Goal: Leave review/rating: Share an evaluation or opinion about a product, service, or content

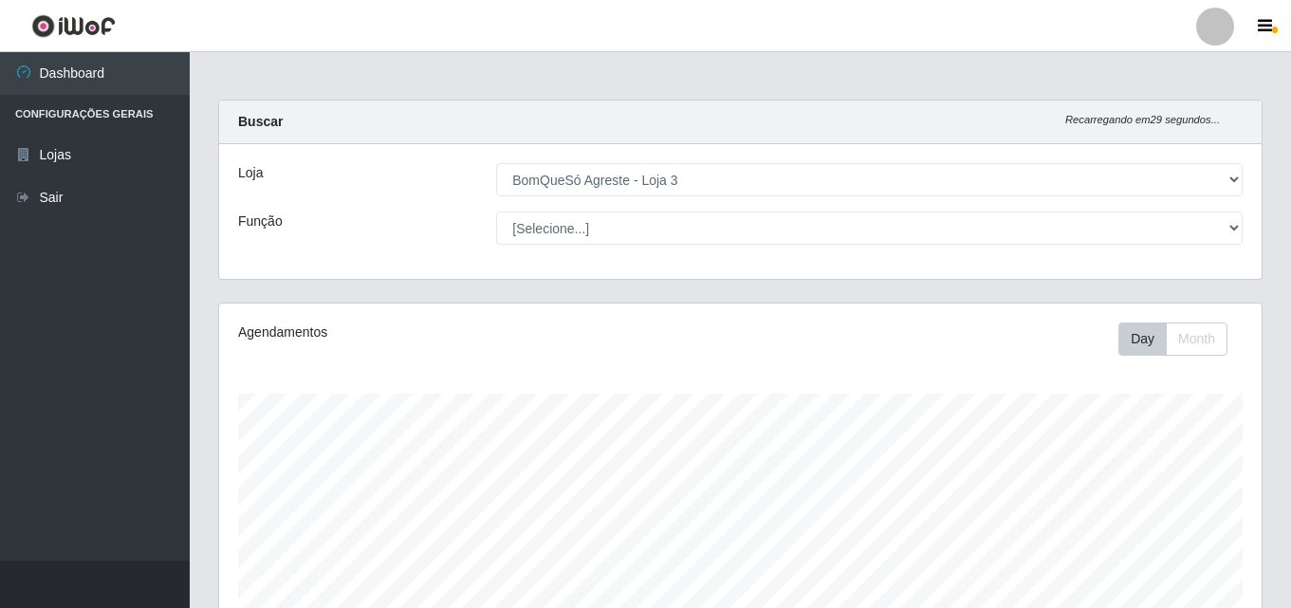
select select "215"
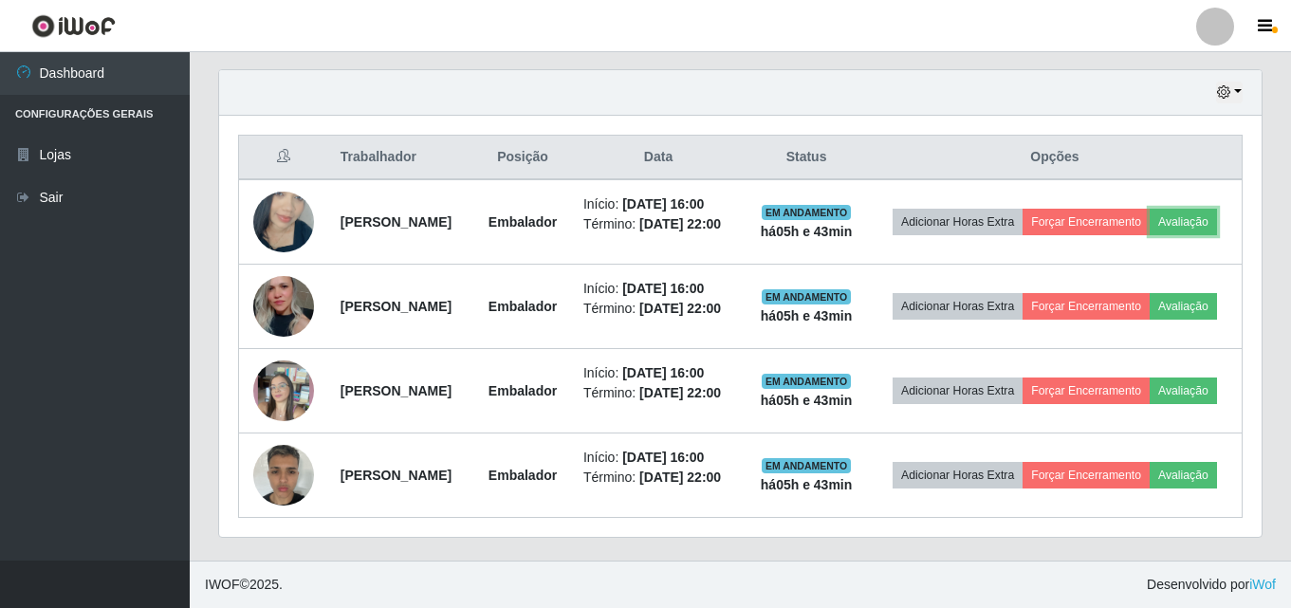
scroll to position [394, 1043]
click at [1150, 209] on button "Avaliação" at bounding box center [1183, 222] width 67 height 27
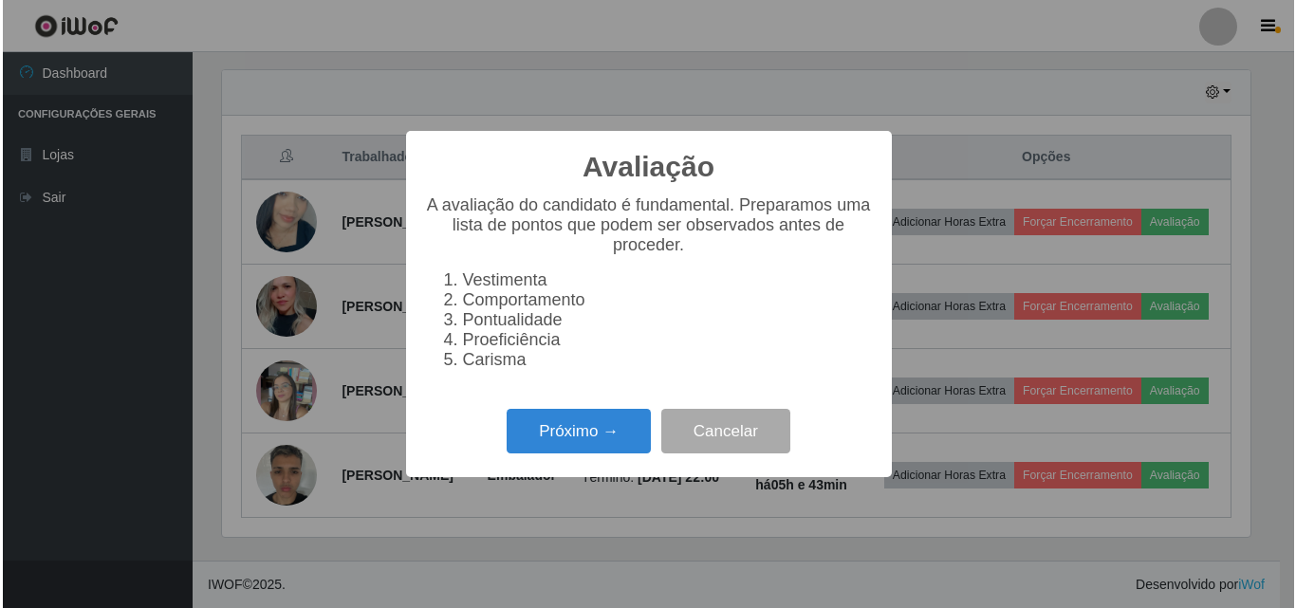
scroll to position [394, 1033]
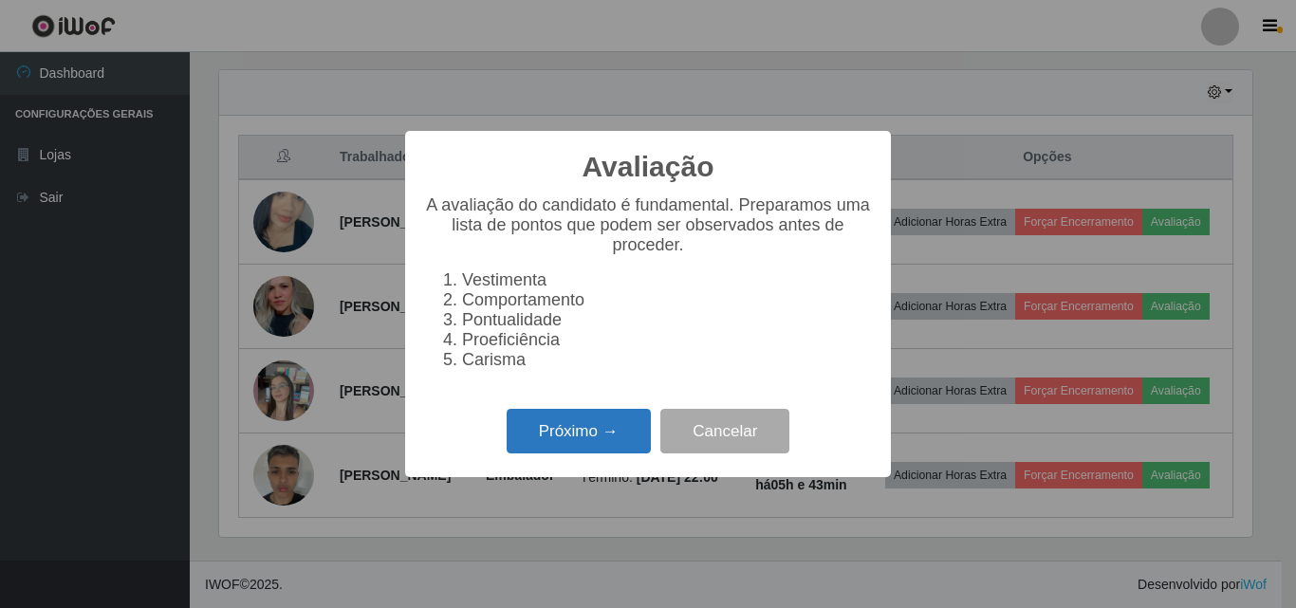
click at [584, 453] on button "Próximo →" at bounding box center [579, 431] width 144 height 45
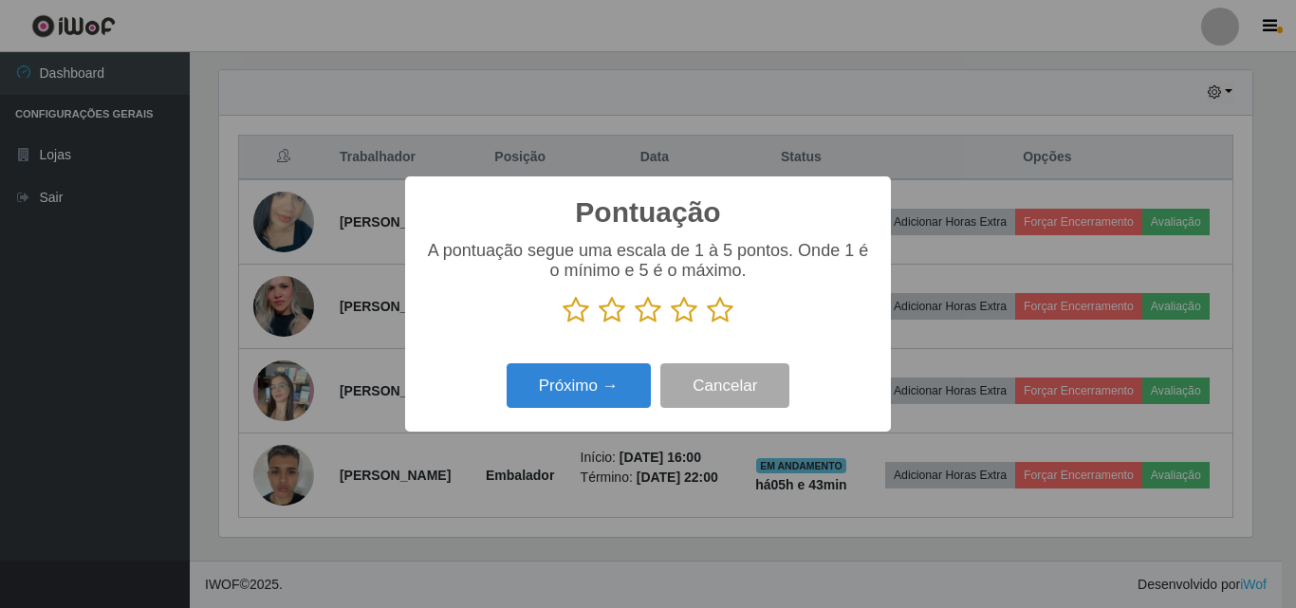
click at [719, 309] on icon at bounding box center [720, 310] width 27 height 28
click at [707, 324] on input "radio" at bounding box center [707, 324] width 0 height 0
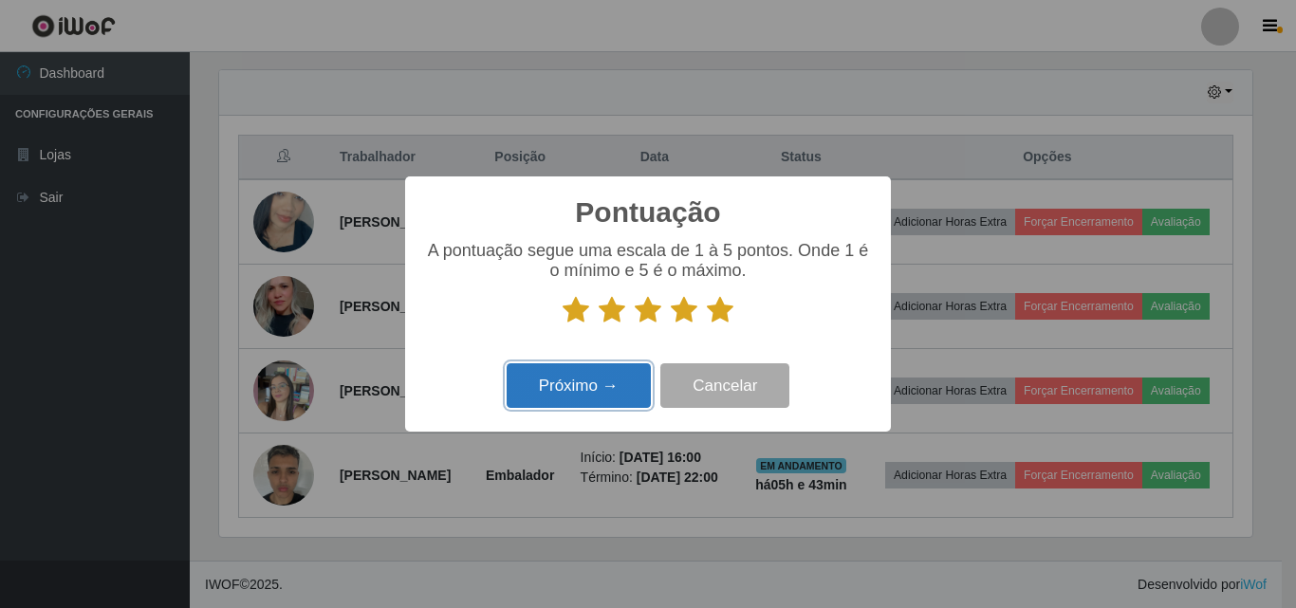
click at [575, 397] on button "Próximo →" at bounding box center [579, 385] width 144 height 45
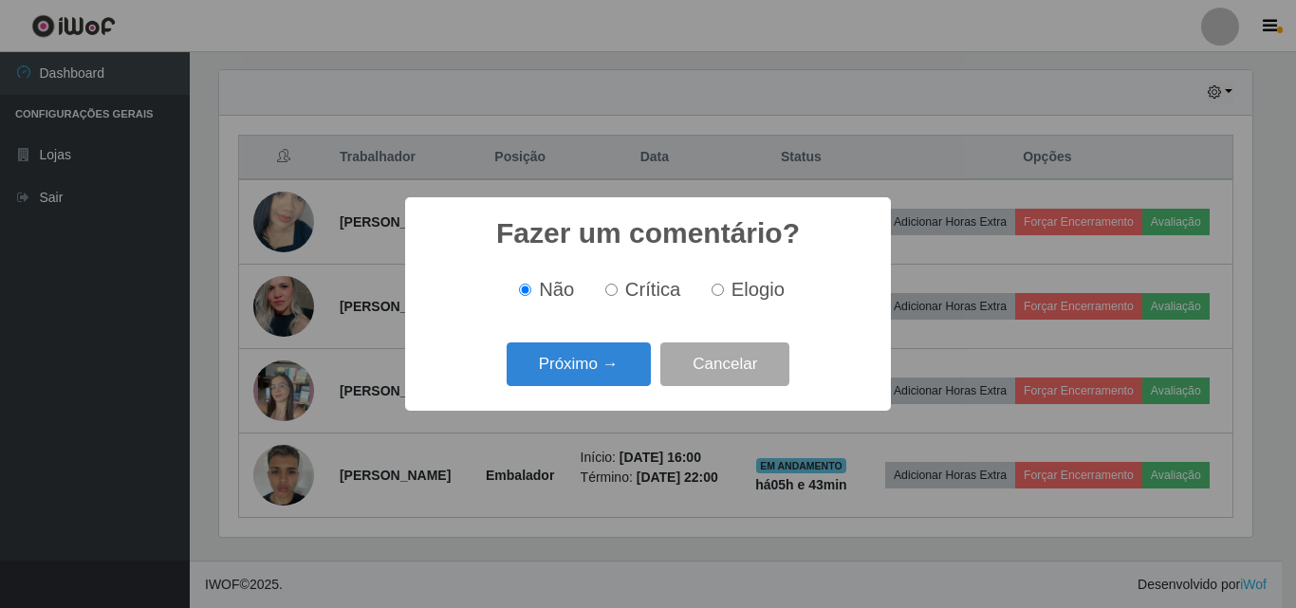
click at [588, 384] on button "Próximo →" at bounding box center [579, 364] width 144 height 45
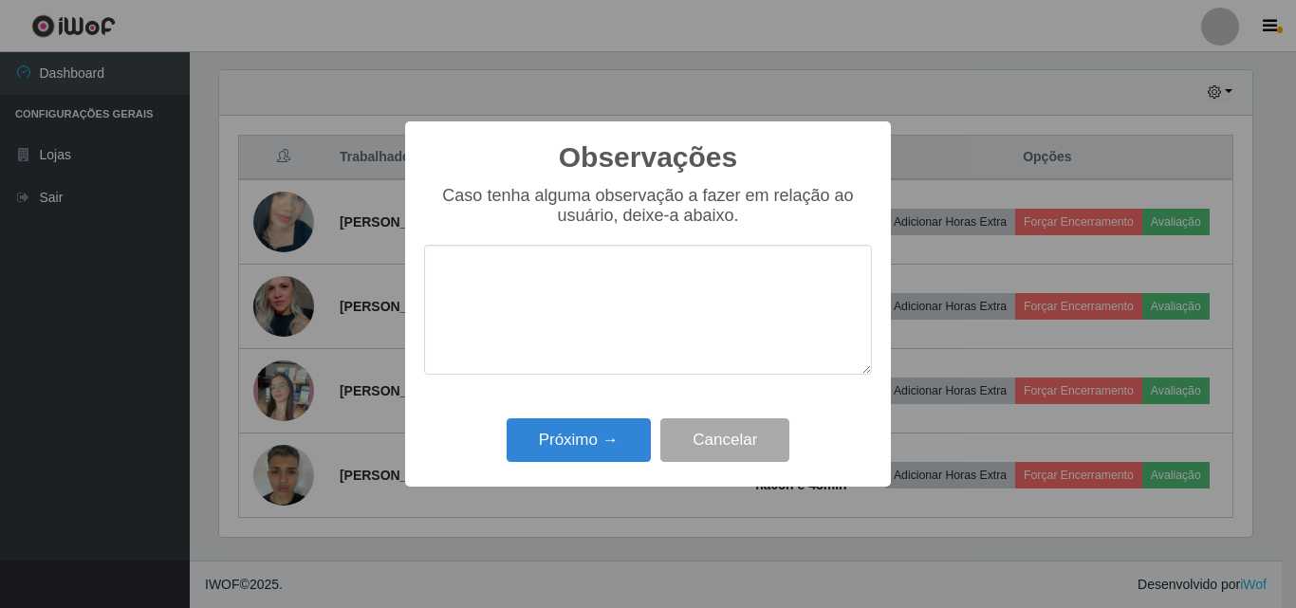
click at [604, 375] on textarea at bounding box center [648, 310] width 448 height 130
click at [610, 440] on button "Próximo →" at bounding box center [579, 440] width 144 height 45
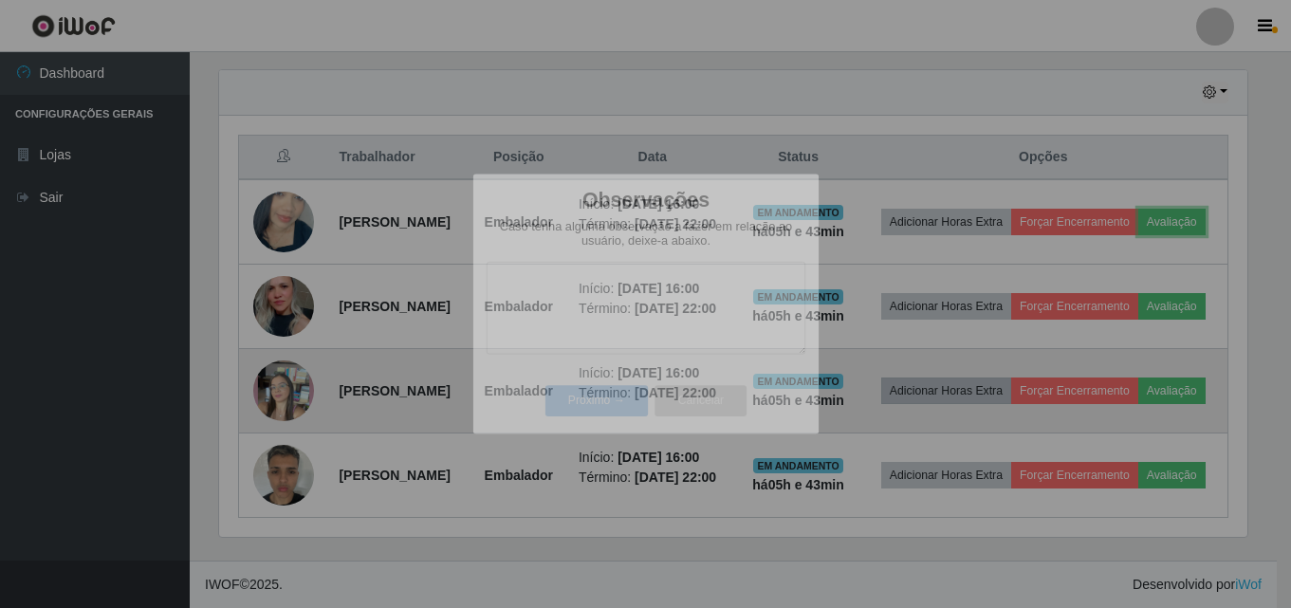
scroll to position [394, 1043]
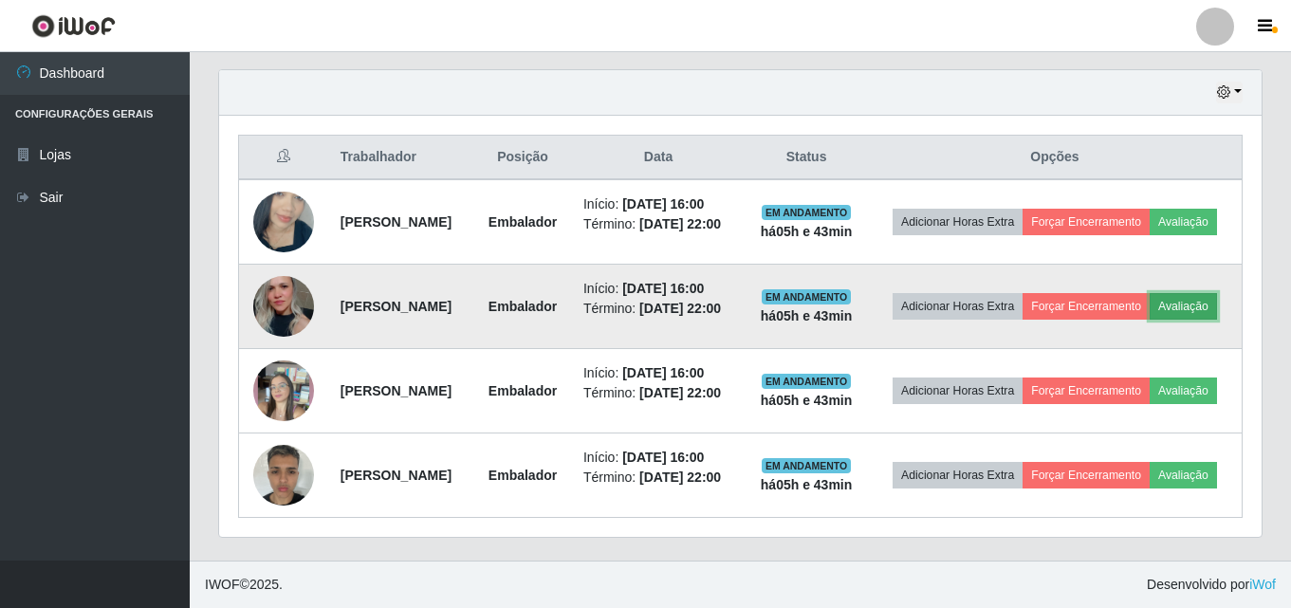
click at [1150, 293] on button "Avaliação" at bounding box center [1183, 306] width 67 height 27
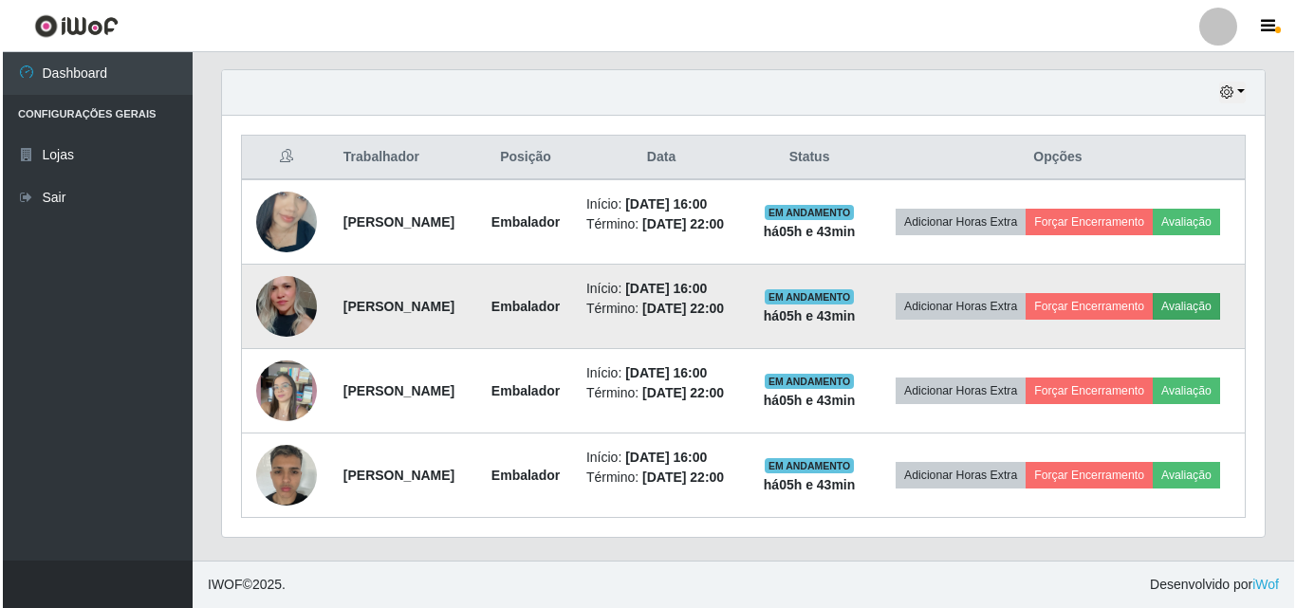
scroll to position [394, 1033]
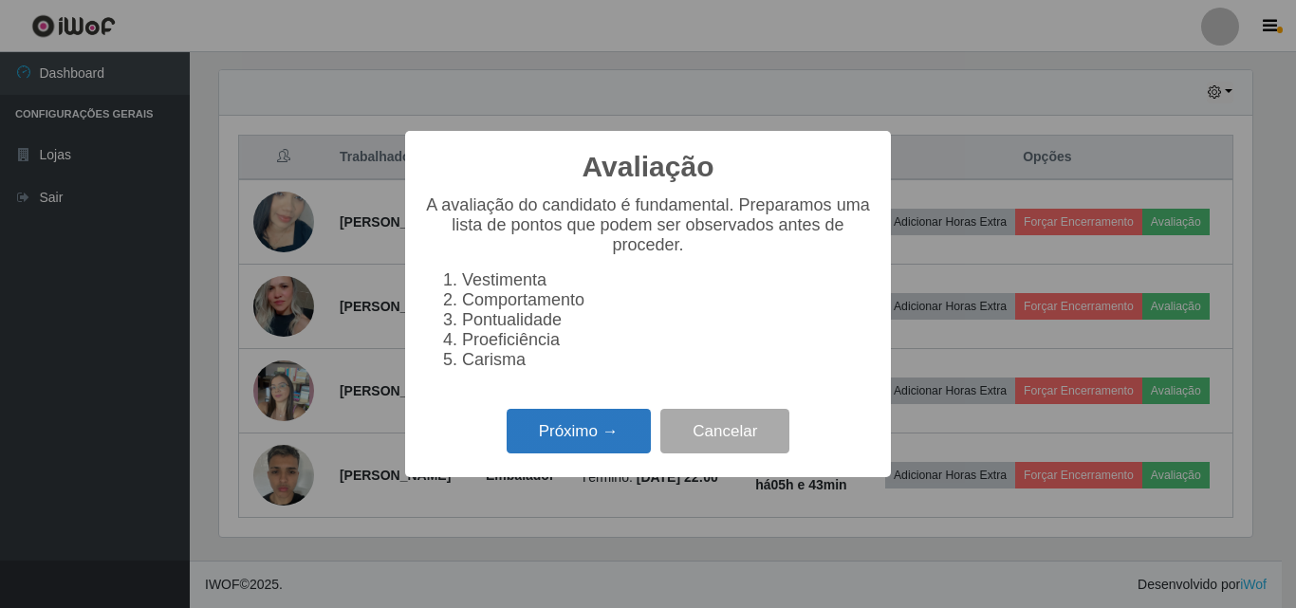
click at [575, 434] on button "Próximo →" at bounding box center [579, 431] width 144 height 45
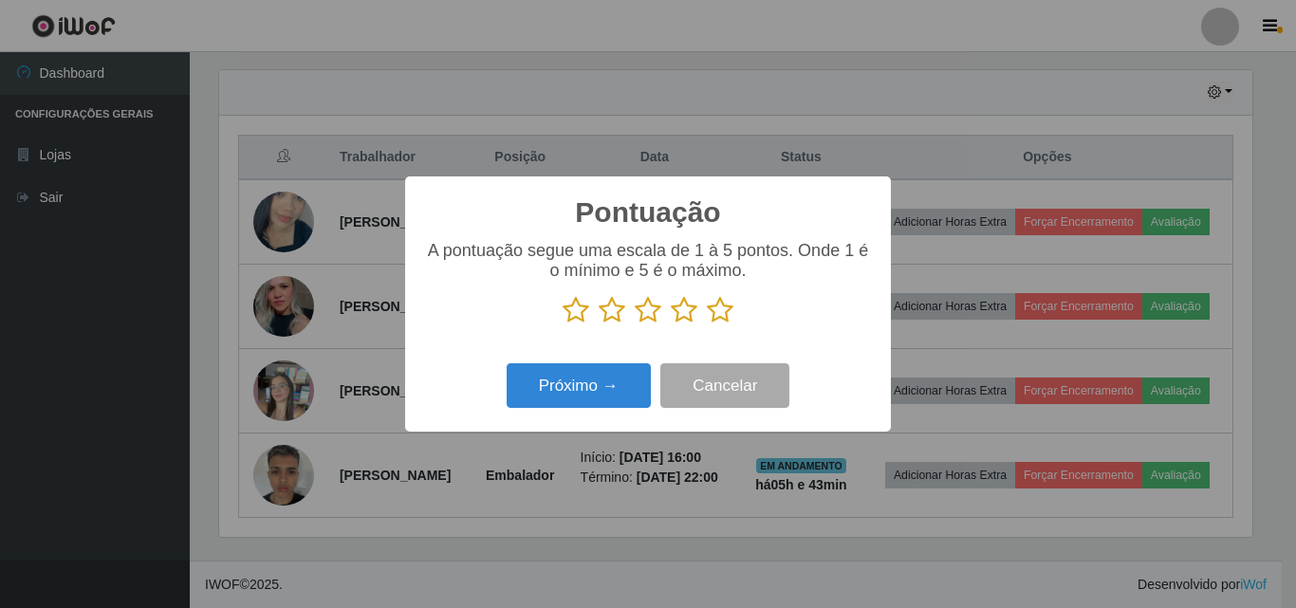
scroll to position [948267, 947628]
click at [716, 319] on icon at bounding box center [720, 310] width 27 height 28
click at [707, 324] on input "radio" at bounding box center [707, 324] width 0 height 0
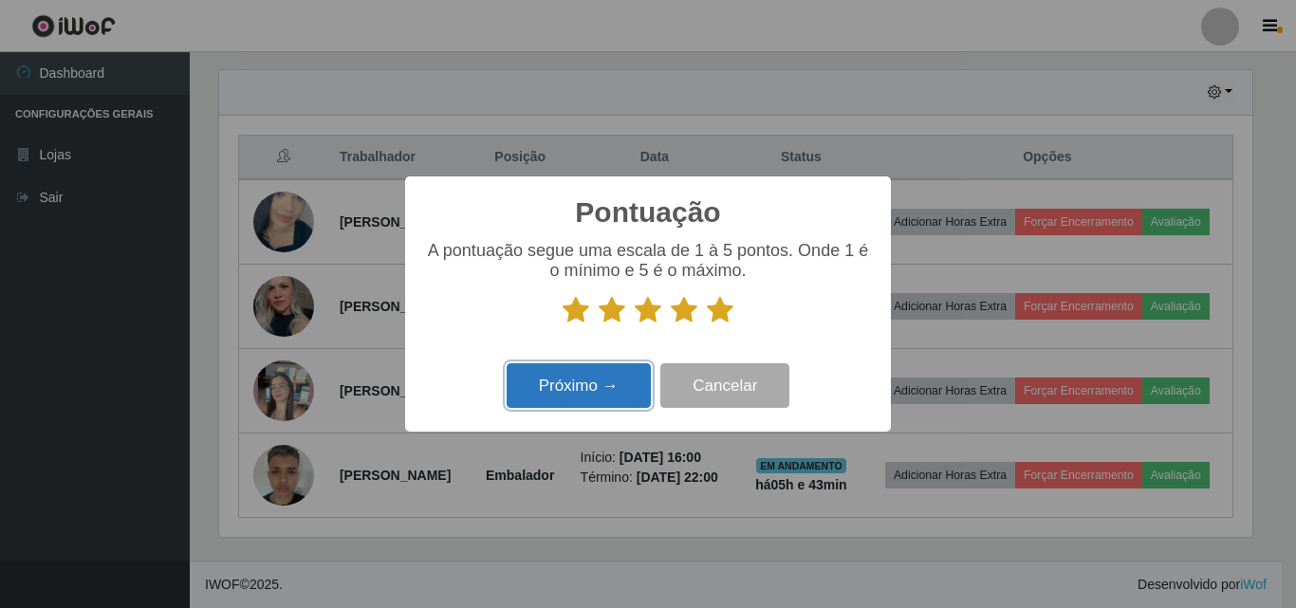
click at [558, 377] on button "Próximo →" at bounding box center [579, 385] width 144 height 45
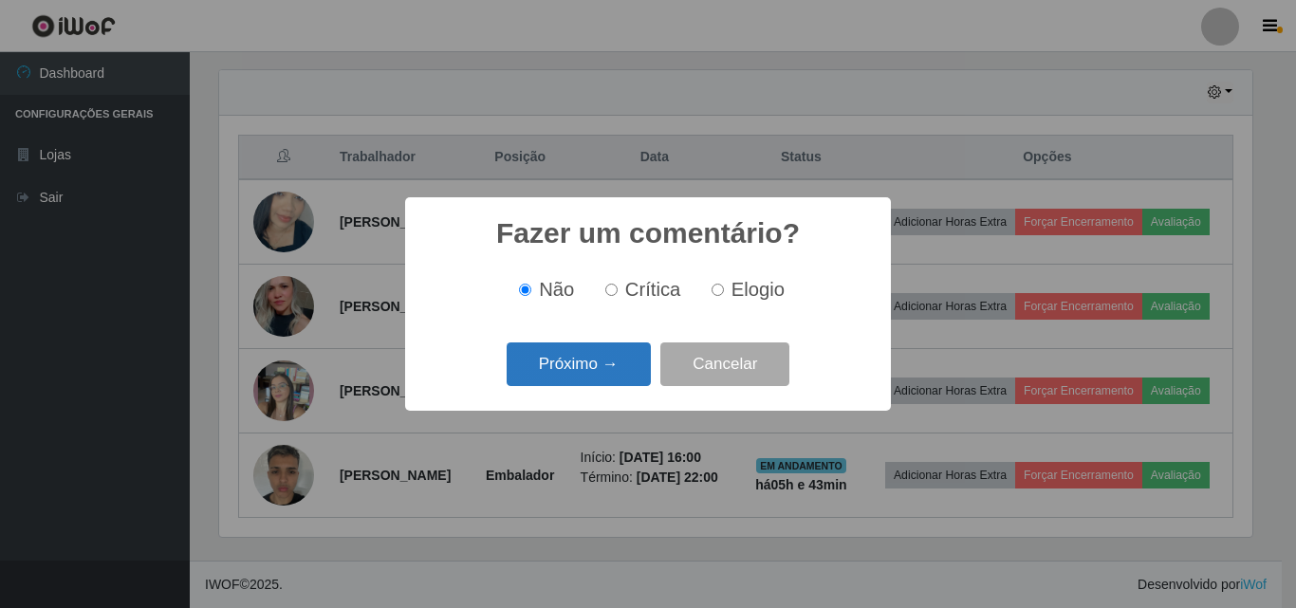
click at [565, 364] on button "Próximo →" at bounding box center [579, 364] width 144 height 45
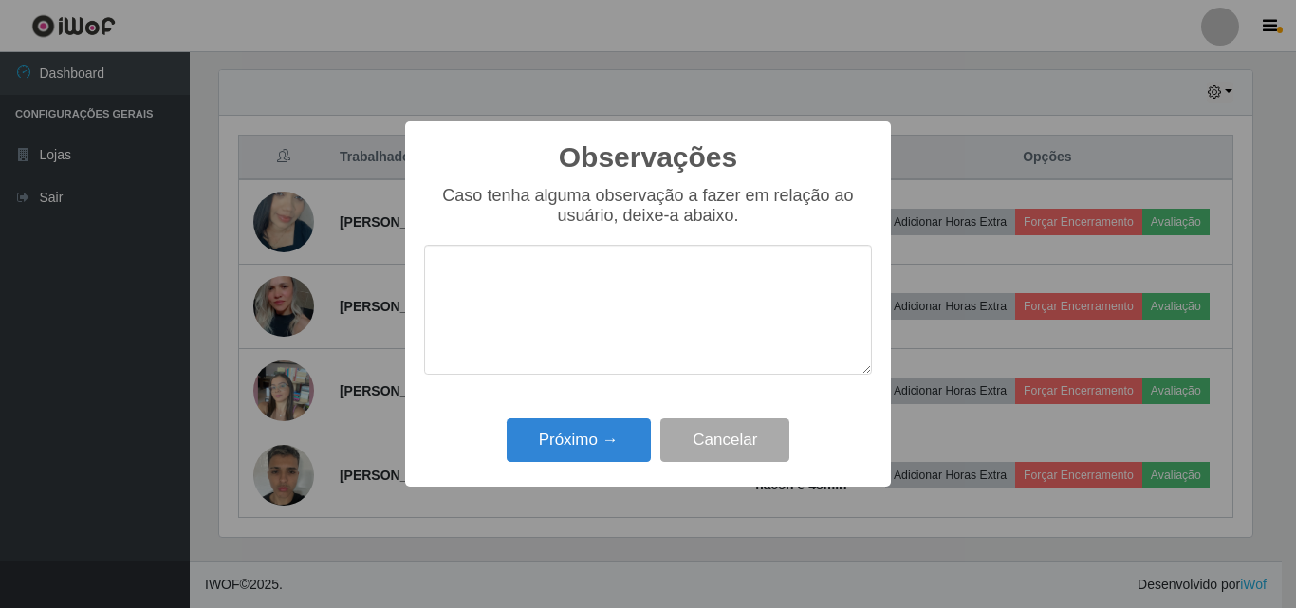
click at [581, 388] on div "Caso tenha alguma observação a fazer em relação ao usuário, deixe-a abaixo." at bounding box center [648, 290] width 448 height 208
click at [598, 424] on button "Próximo →" at bounding box center [579, 440] width 144 height 45
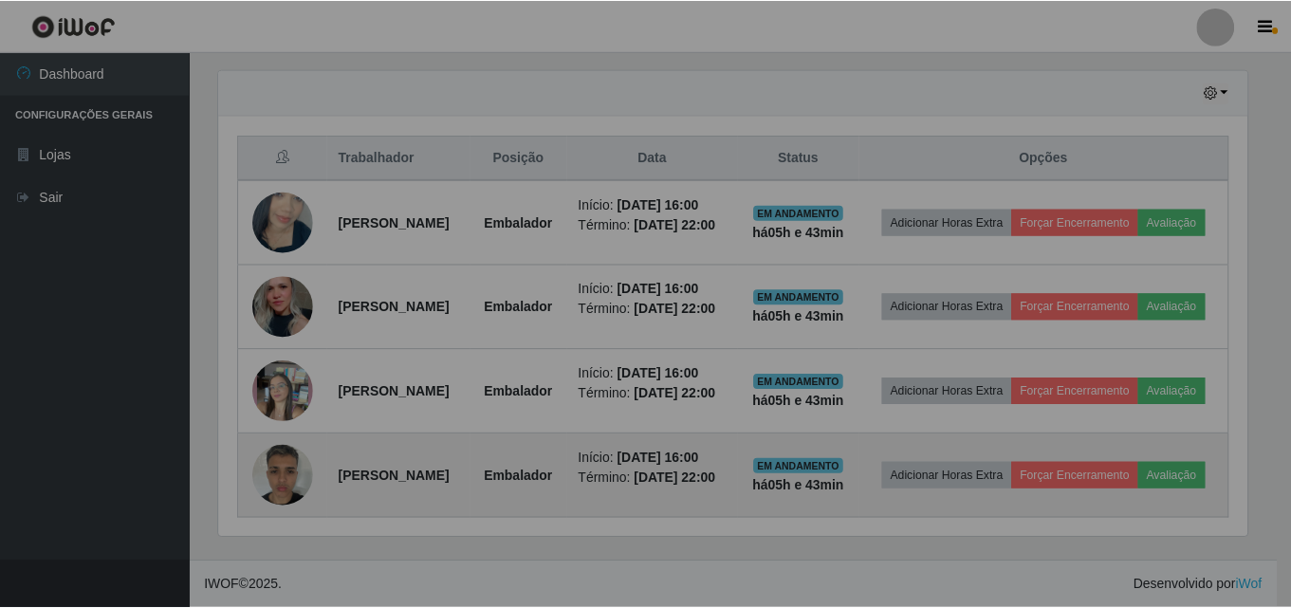
scroll to position [394, 1043]
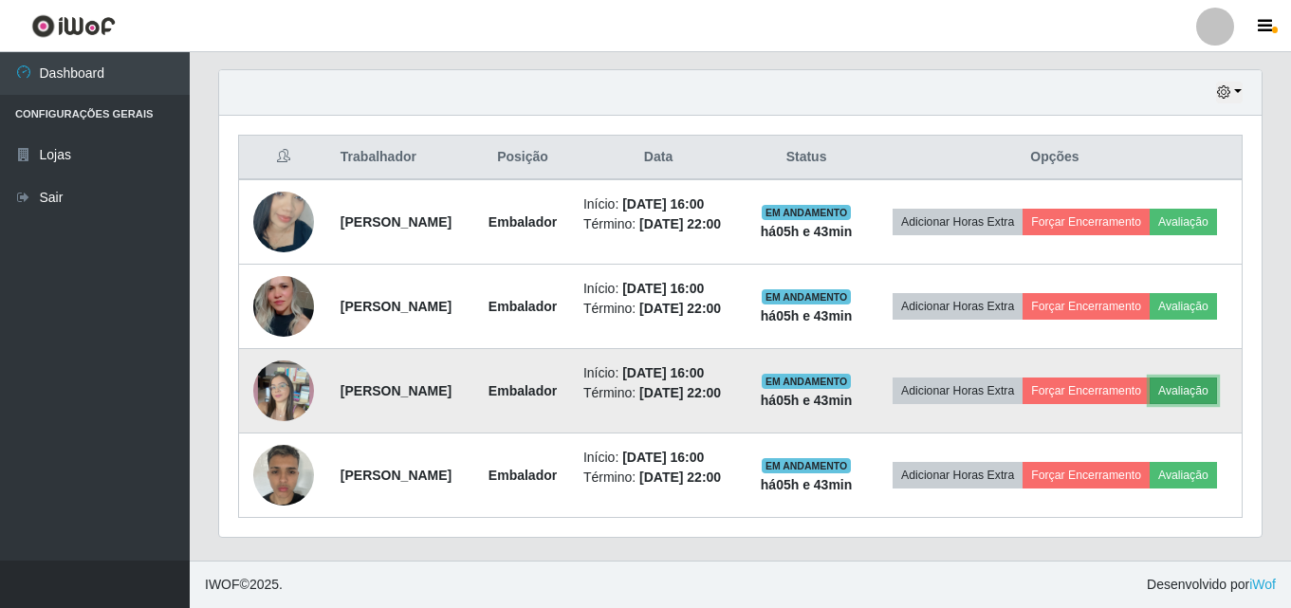
click at [1150, 391] on button "Avaliação" at bounding box center [1183, 391] width 67 height 27
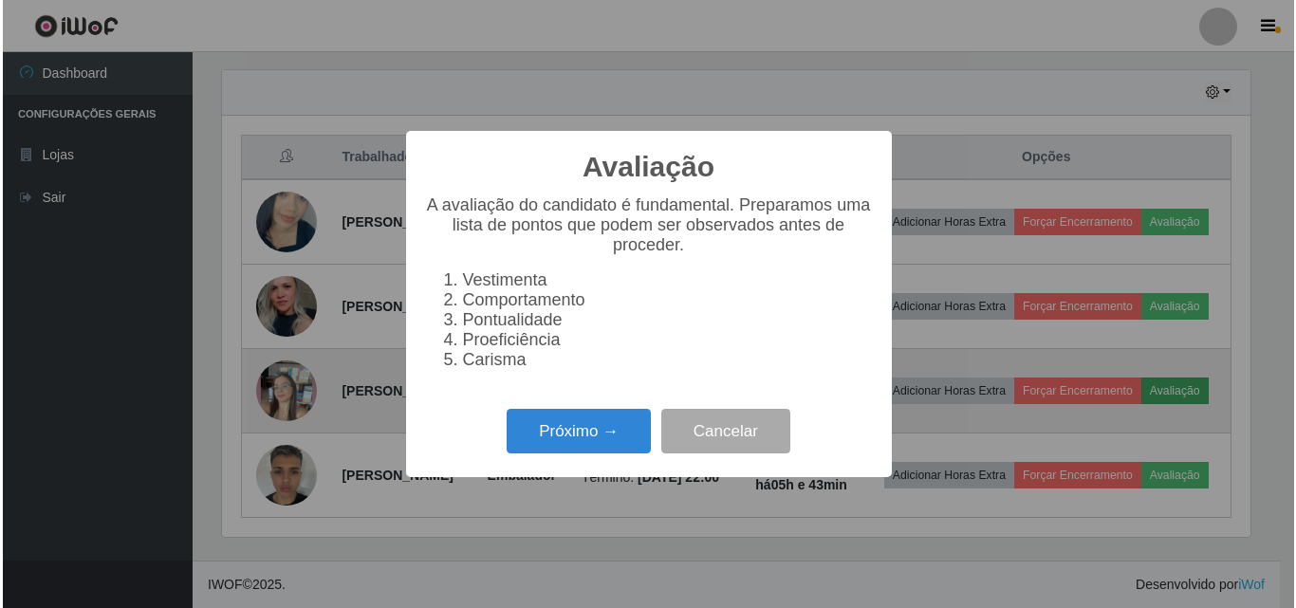
scroll to position [394, 1033]
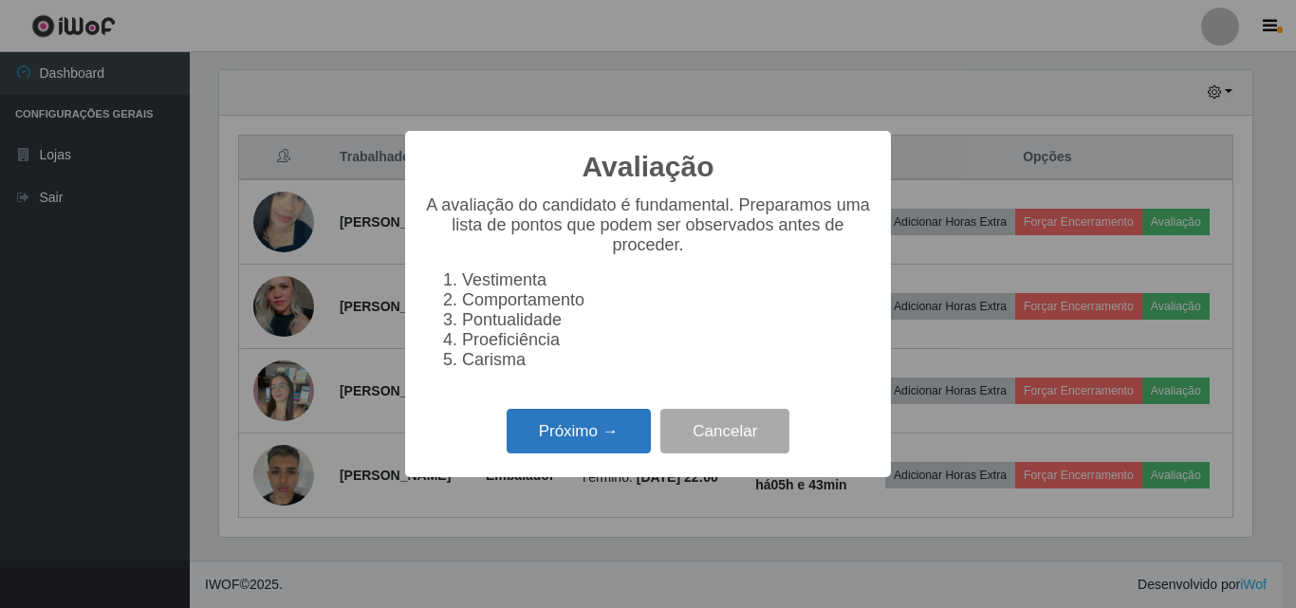
click at [581, 428] on button "Próximo →" at bounding box center [579, 431] width 144 height 45
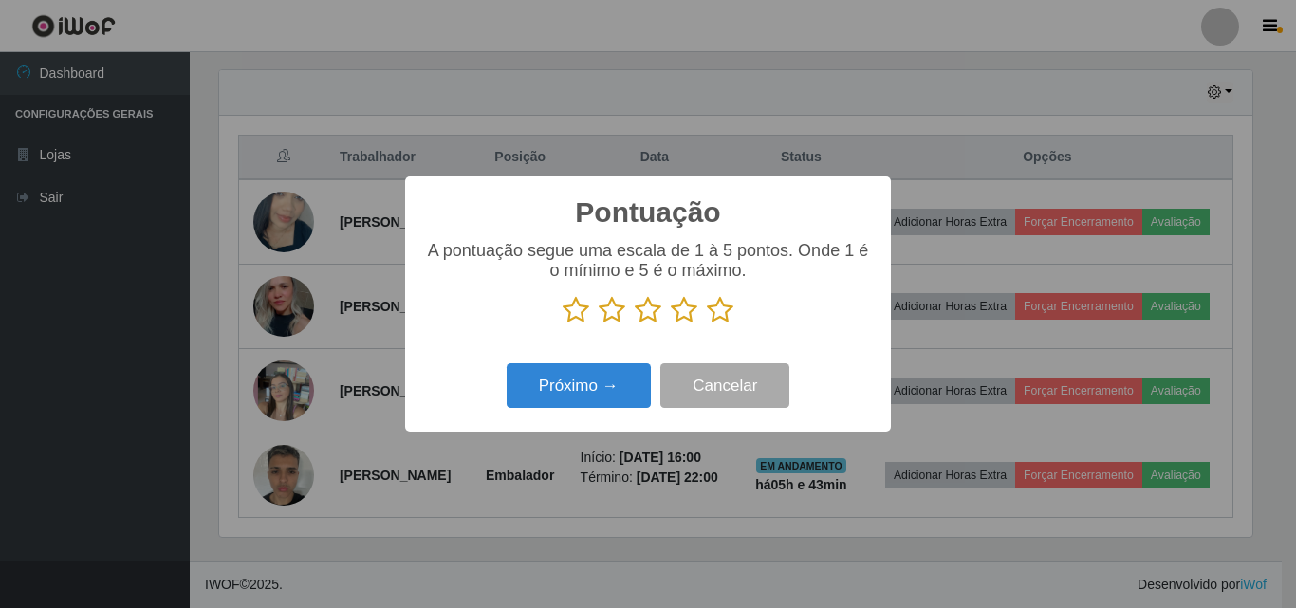
scroll to position [948267, 947628]
click at [717, 318] on icon at bounding box center [720, 310] width 27 height 28
click at [707, 324] on input "radio" at bounding box center [707, 324] width 0 height 0
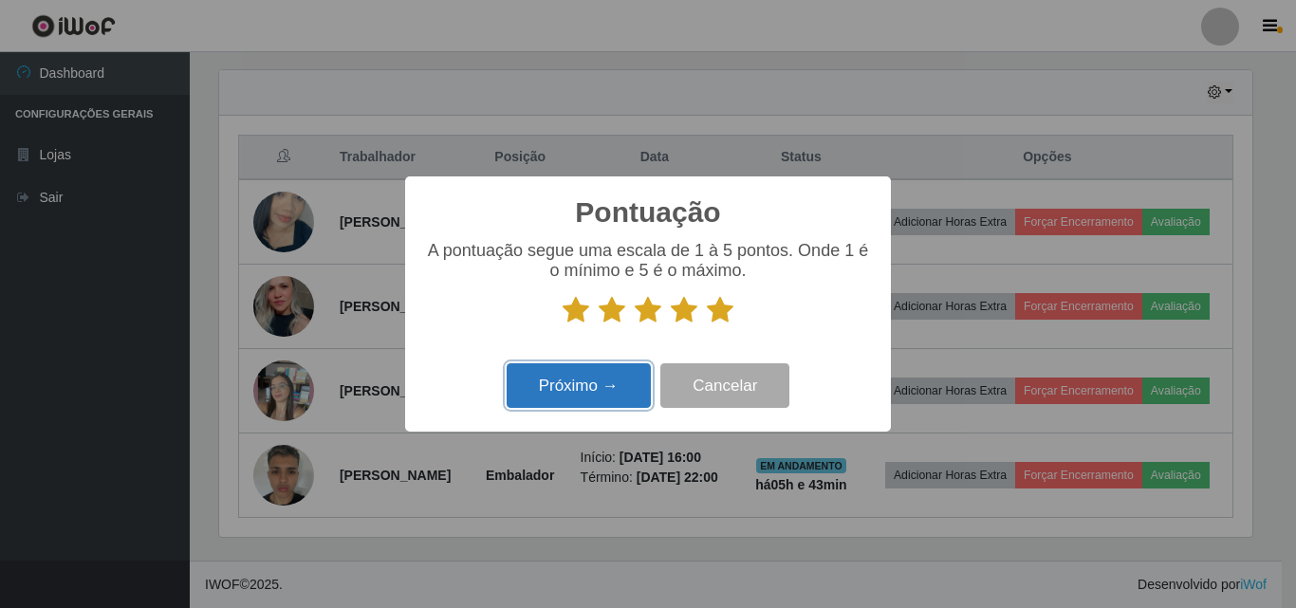
click at [538, 391] on button "Próximo →" at bounding box center [579, 385] width 144 height 45
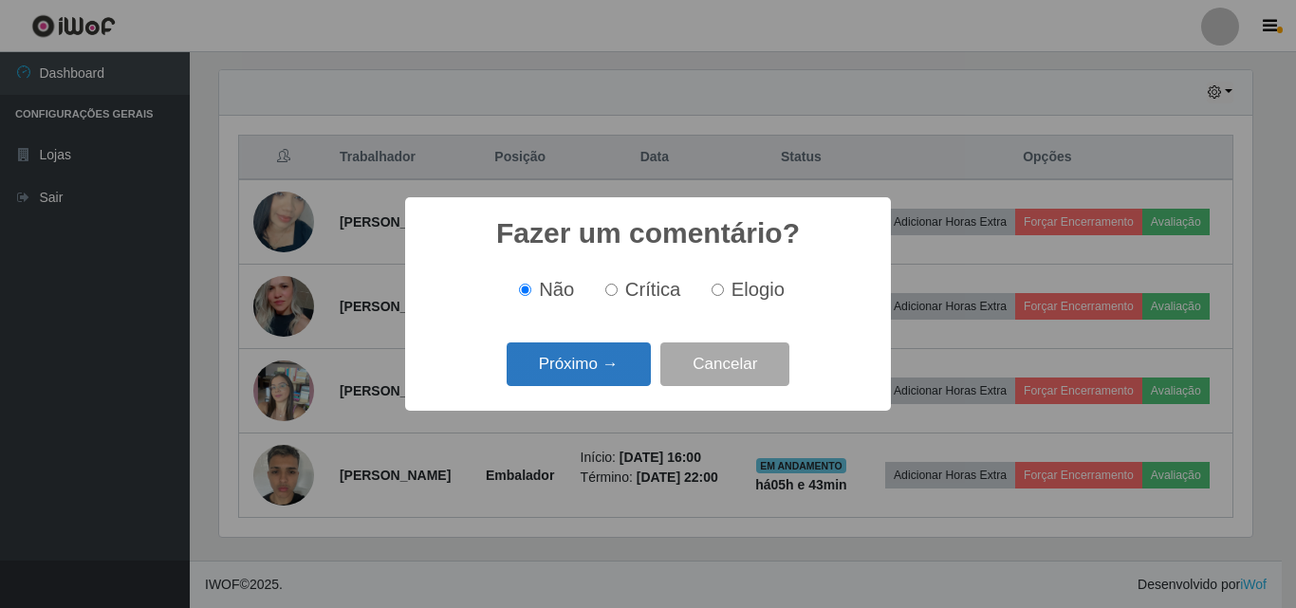
click at [588, 375] on button "Próximo →" at bounding box center [579, 364] width 144 height 45
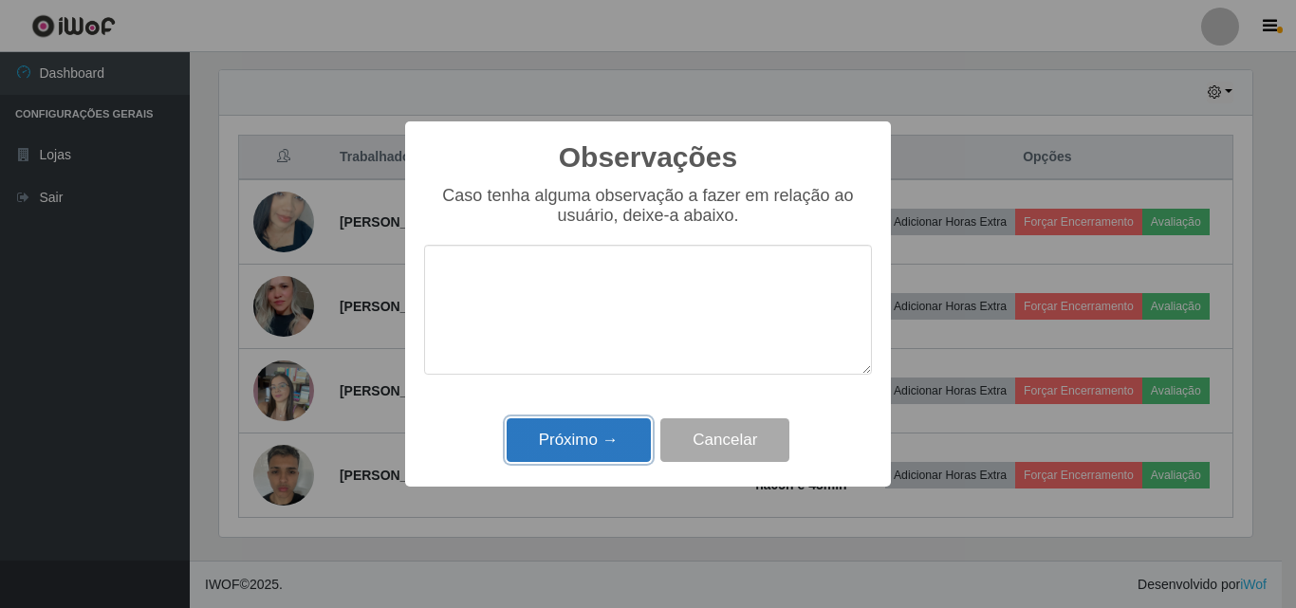
click at [629, 444] on button "Próximo →" at bounding box center [579, 440] width 144 height 45
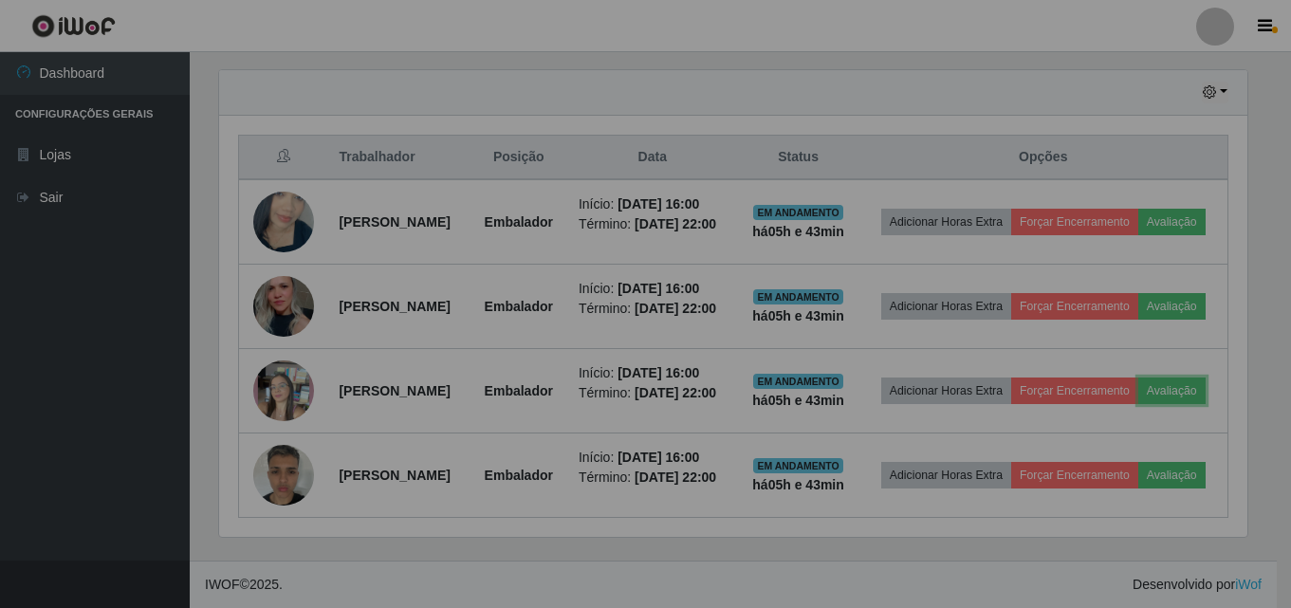
scroll to position [394, 1043]
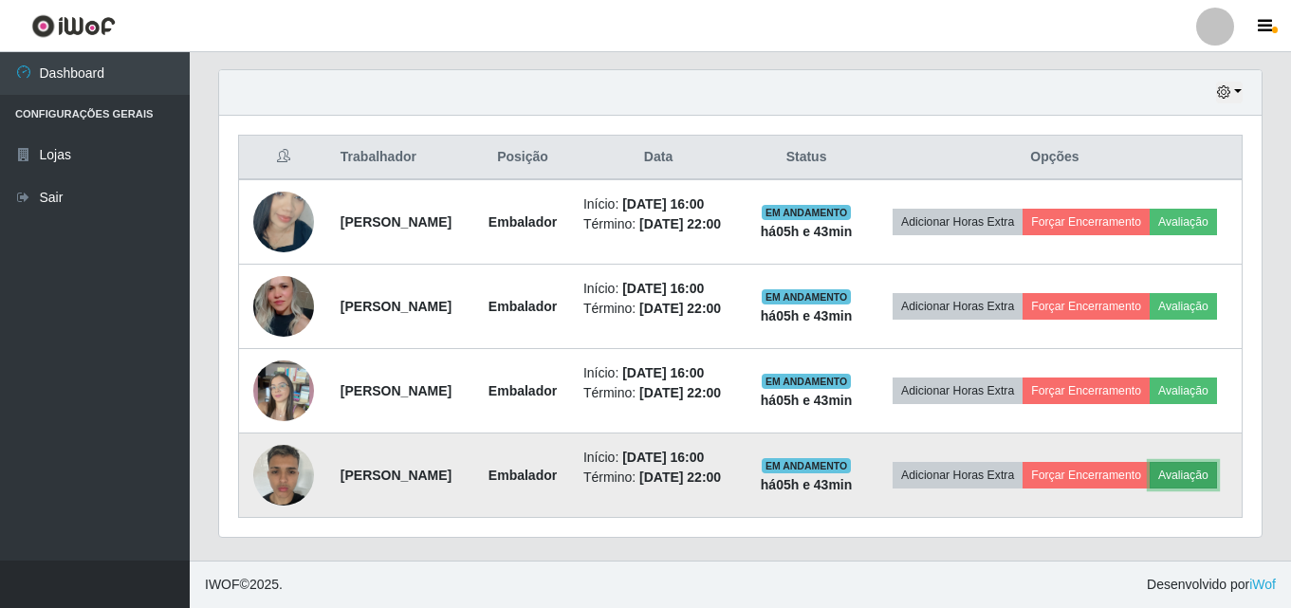
click at [1150, 474] on button "Avaliação" at bounding box center [1183, 475] width 67 height 27
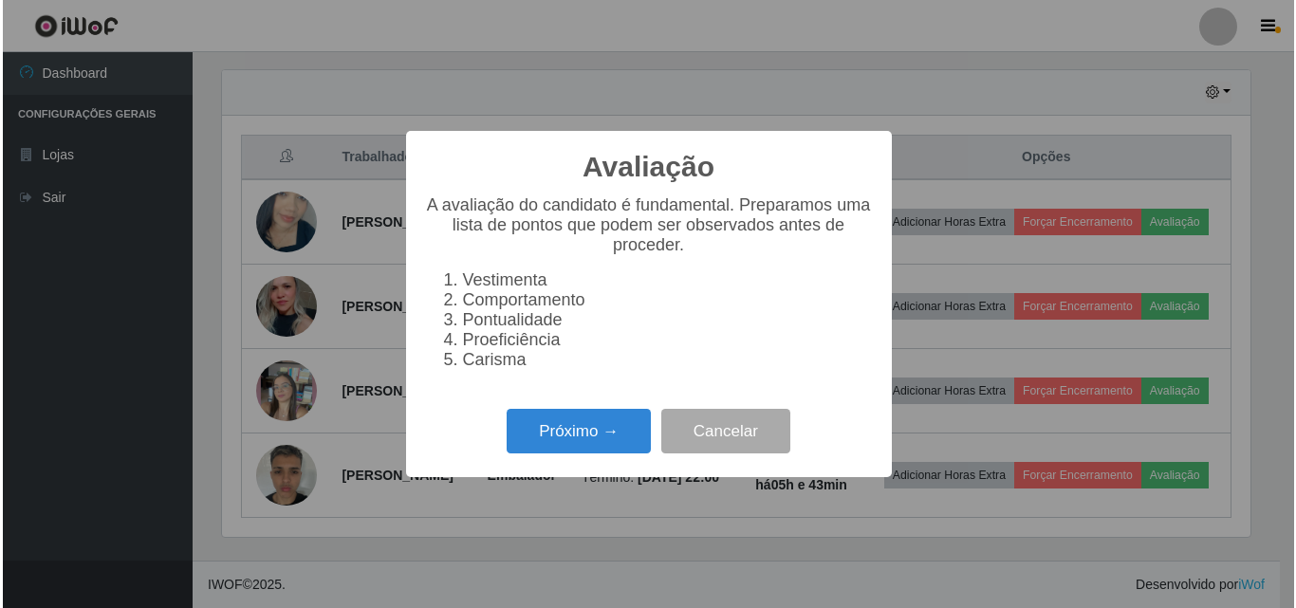
scroll to position [394, 1033]
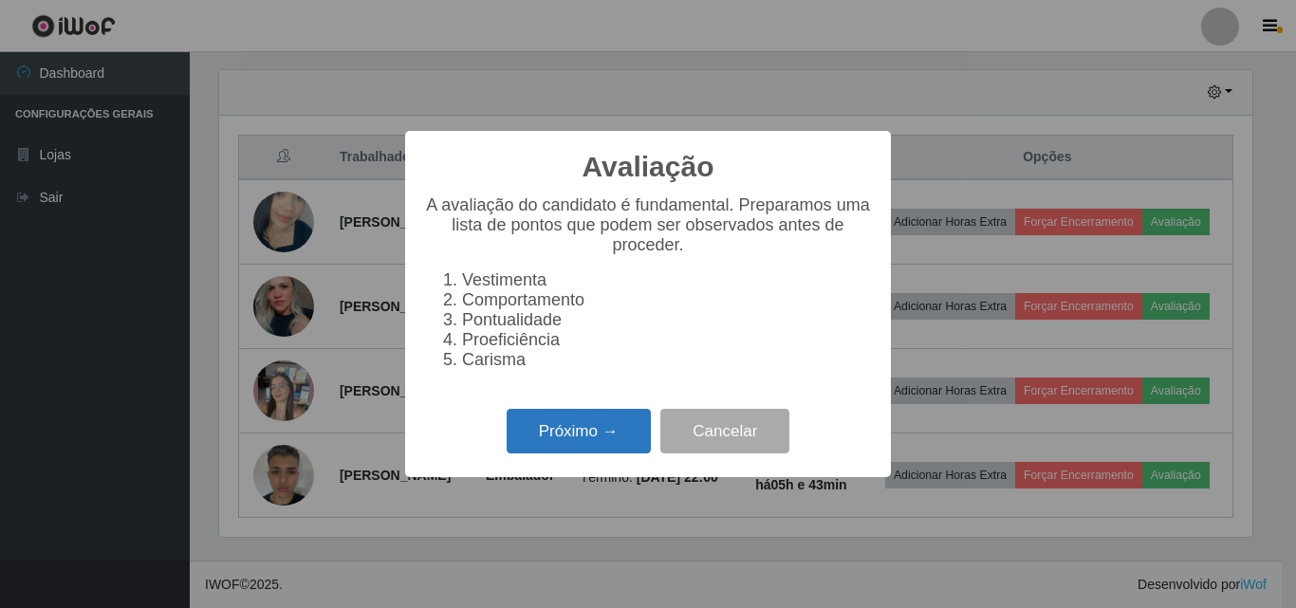
click at [602, 453] on button "Próximo →" at bounding box center [579, 431] width 144 height 45
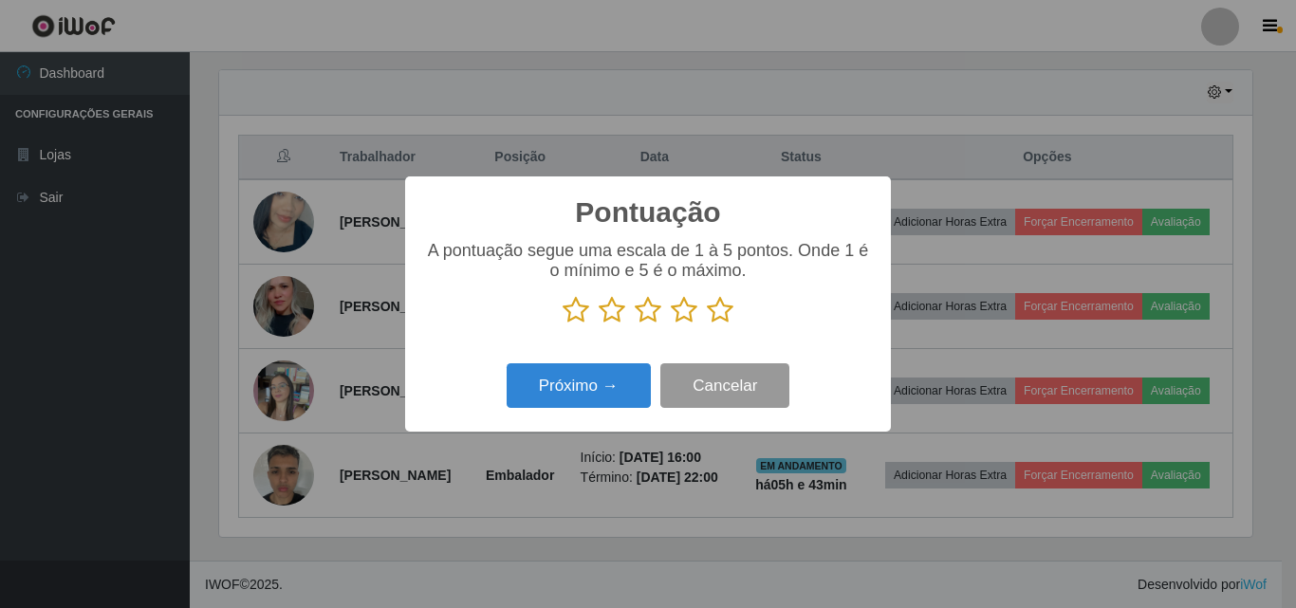
scroll to position [948267, 947628]
click at [713, 306] on icon at bounding box center [720, 310] width 27 height 28
click at [707, 324] on input "radio" at bounding box center [707, 324] width 0 height 0
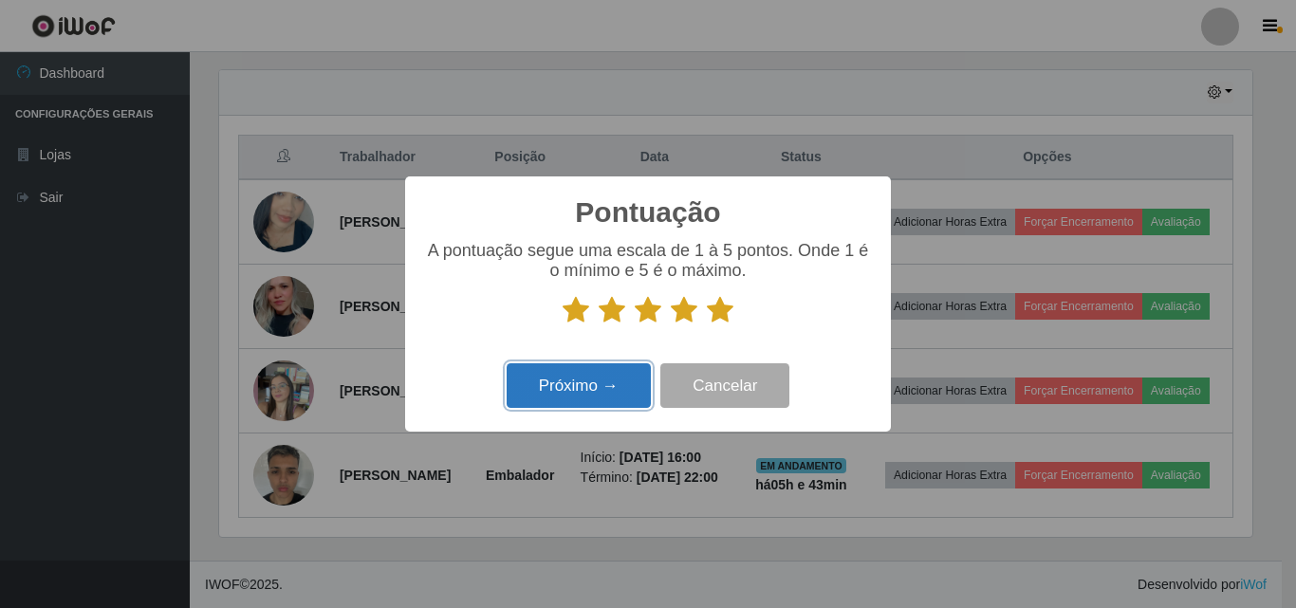
click at [627, 369] on button "Próximo →" at bounding box center [579, 385] width 144 height 45
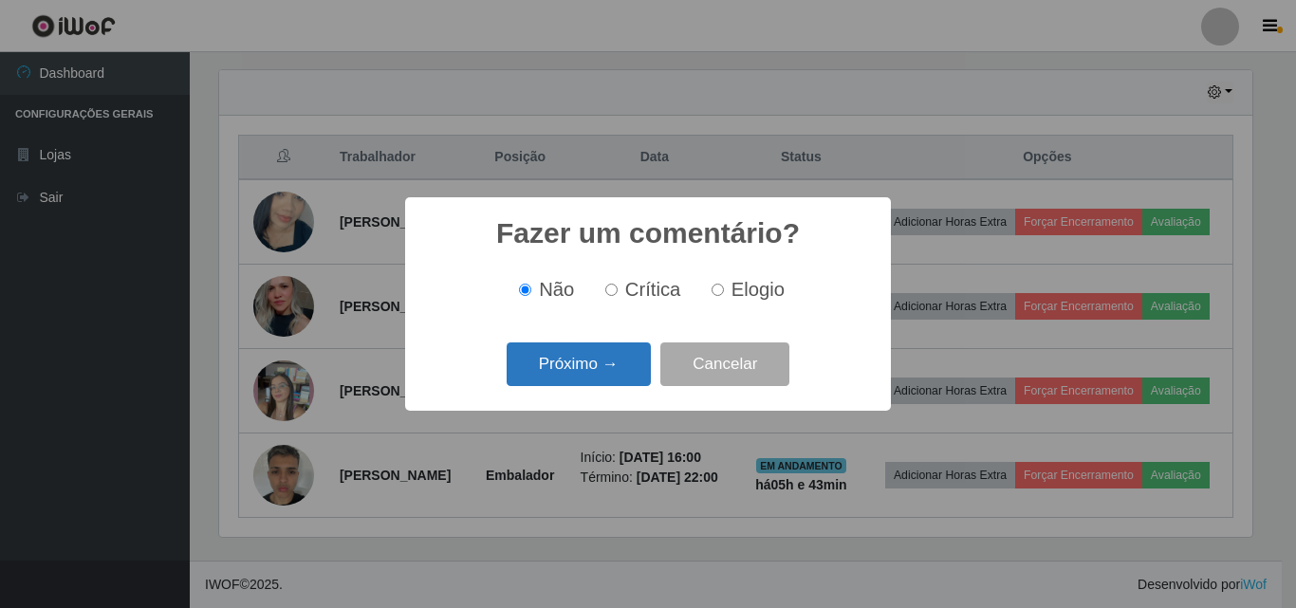
click at [605, 383] on button "Próximo →" at bounding box center [579, 364] width 144 height 45
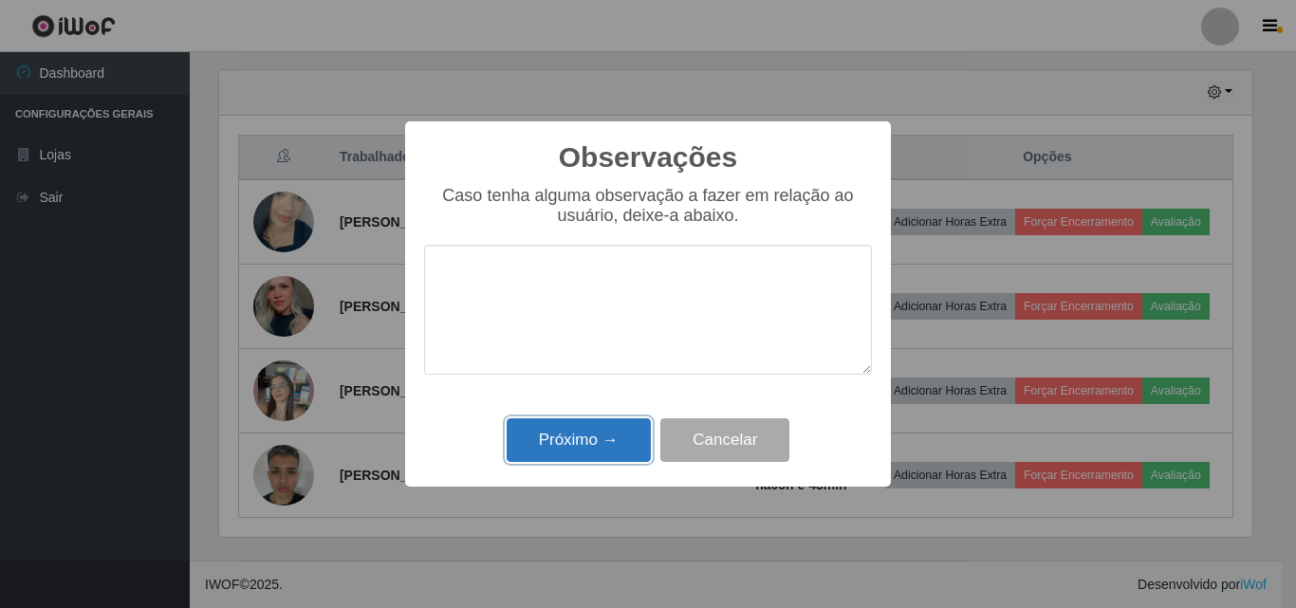
click at [611, 435] on button "Próximo →" at bounding box center [579, 440] width 144 height 45
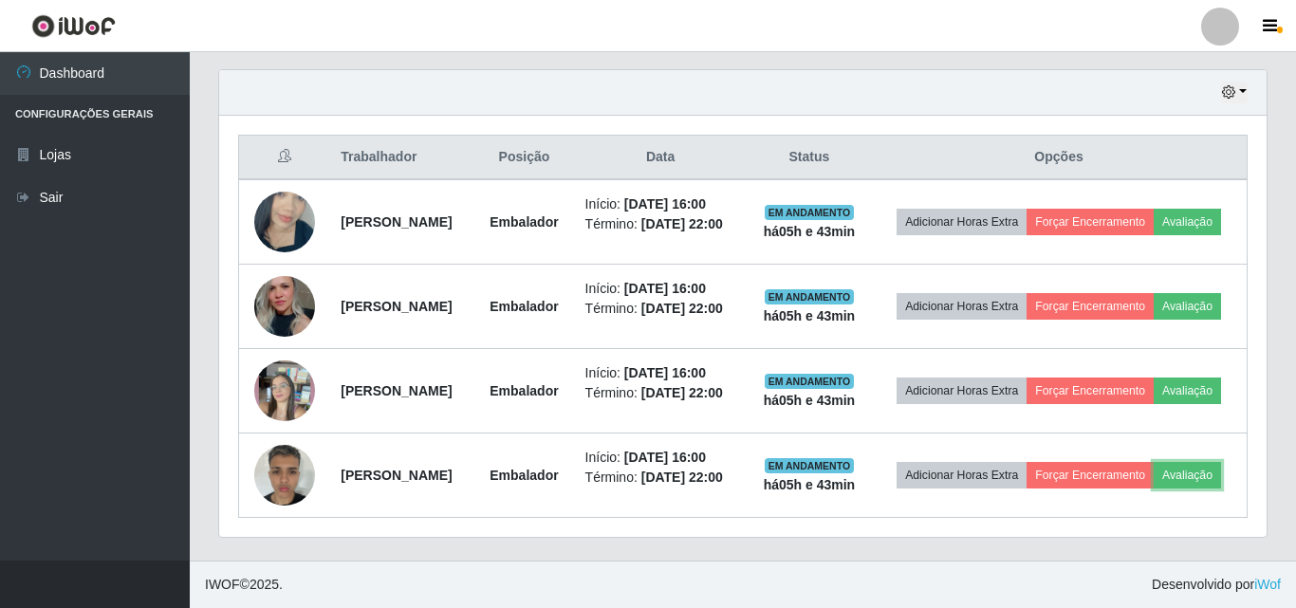
scroll to position [394, 1043]
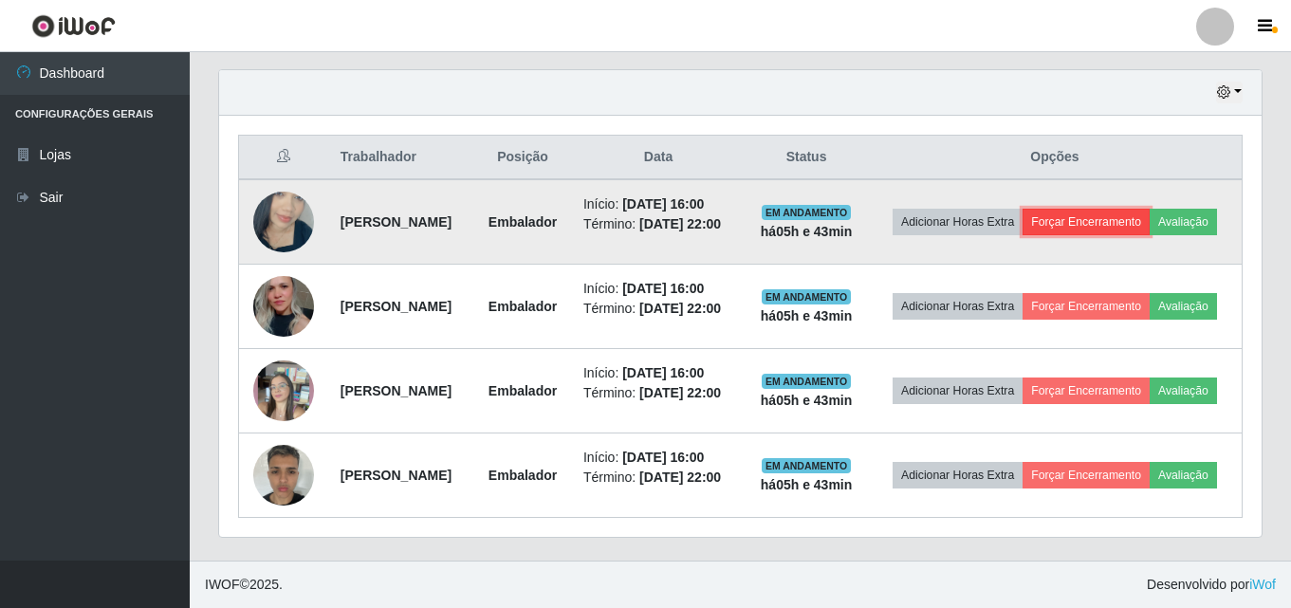
click at [1150, 209] on button "Forçar Encerramento" at bounding box center [1086, 222] width 127 height 27
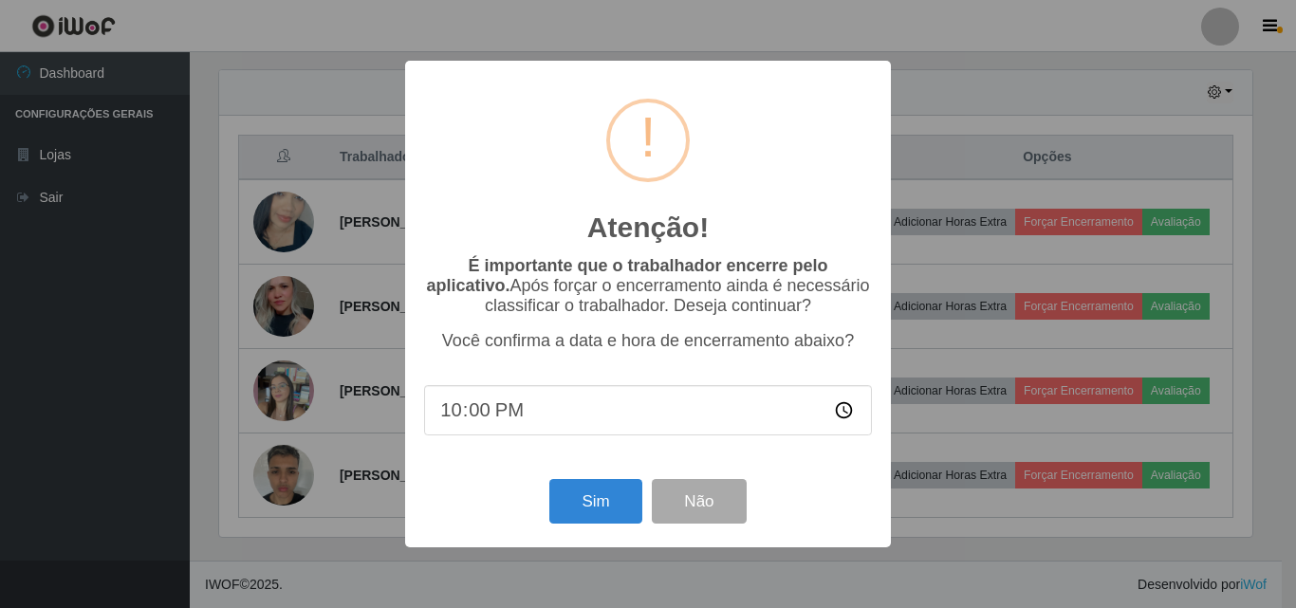
click at [548, 503] on div "Sim Não" at bounding box center [648, 501] width 448 height 54
click at [573, 502] on button "Sim" at bounding box center [595, 501] width 92 height 45
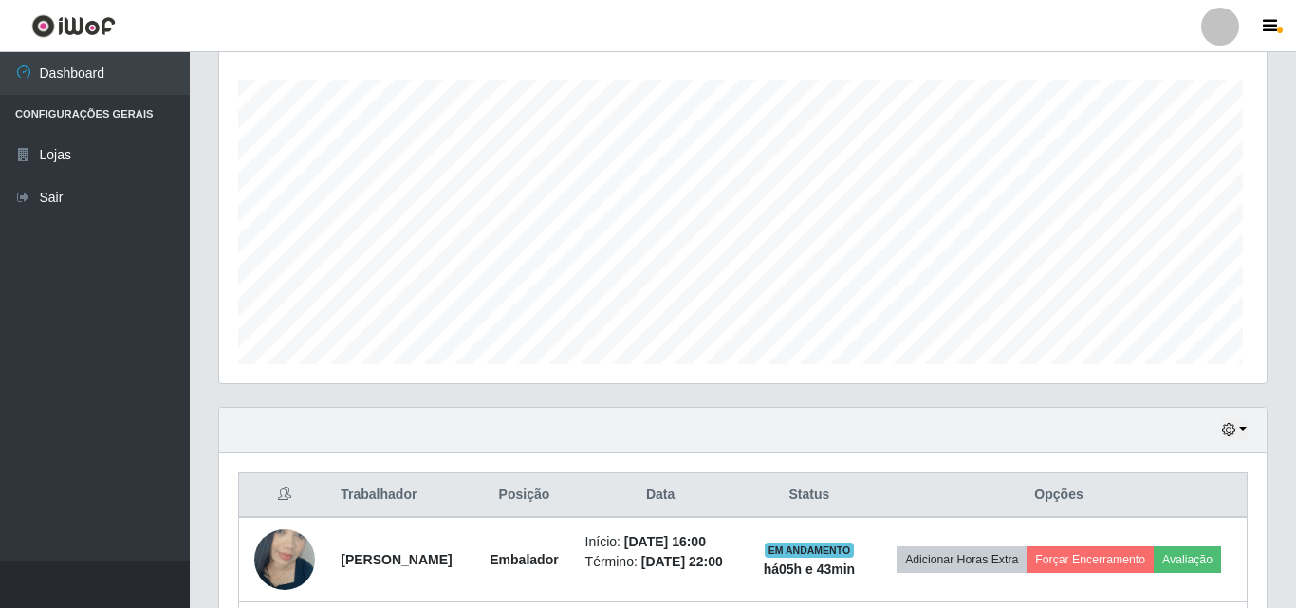
scroll to position [0, 0]
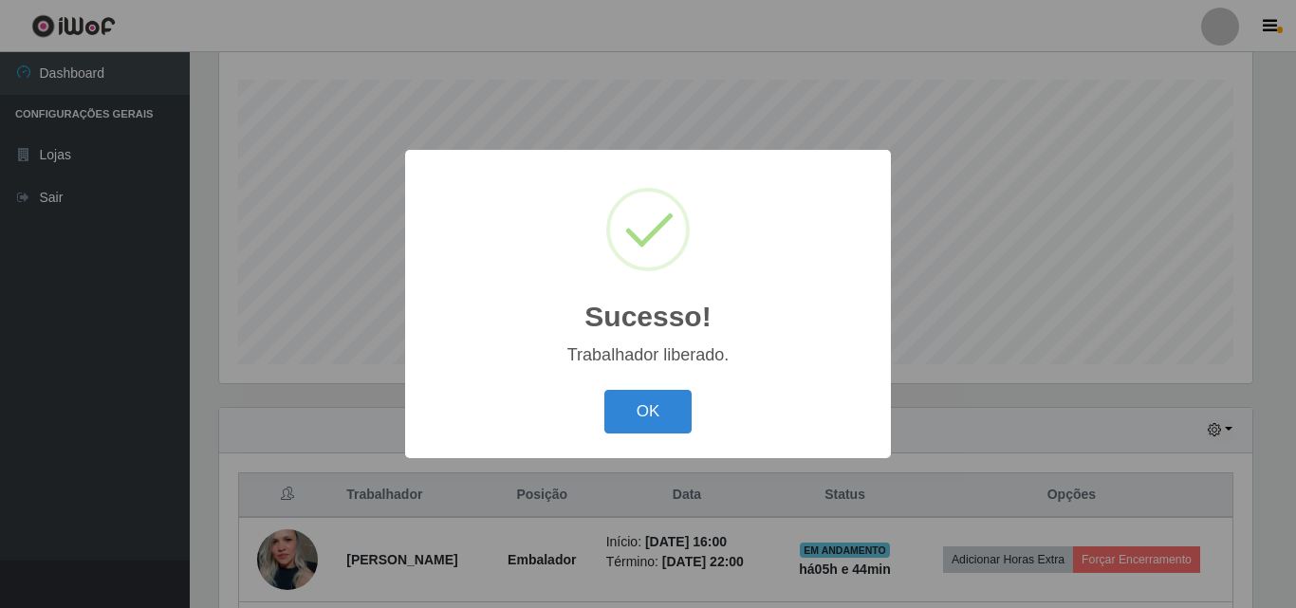
click at [692, 415] on div "OK Cancel" at bounding box center [648, 411] width 448 height 54
drag, startPoint x: 605, startPoint y: 399, endPoint x: 616, endPoint y: 400, distance: 10.5
click at [607, 399] on div "OK Cancel" at bounding box center [648, 411] width 448 height 54
click at [683, 408] on button "OK" at bounding box center [648, 412] width 88 height 45
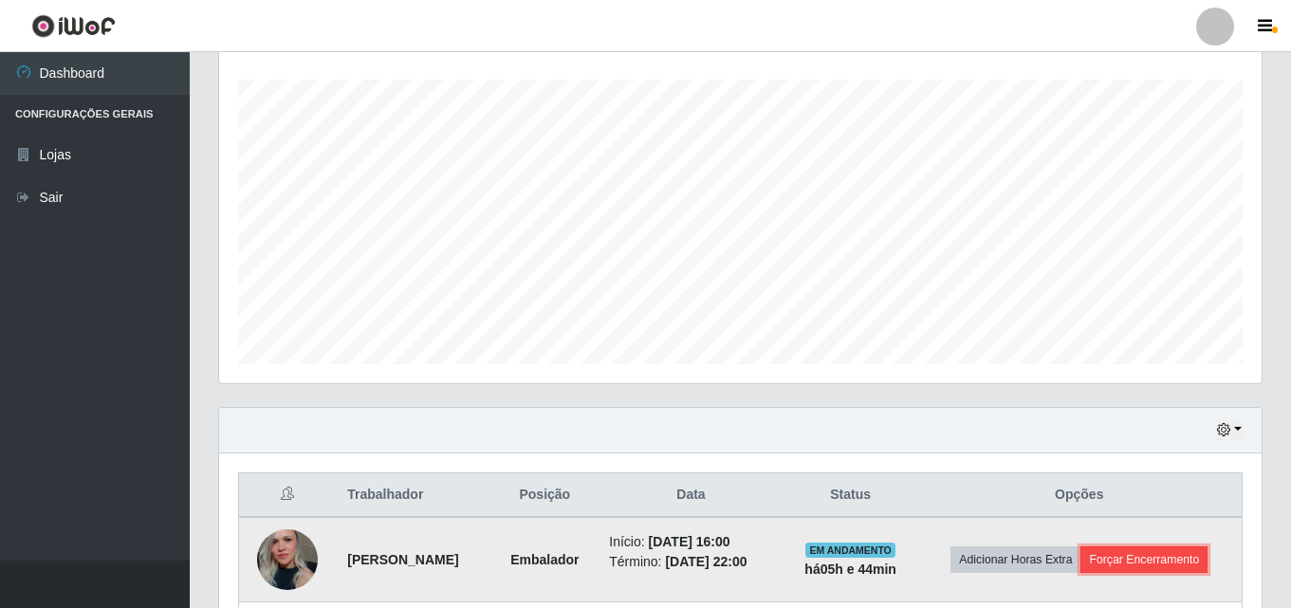
click at [1131, 570] on button "Forçar Encerramento" at bounding box center [1144, 559] width 127 height 27
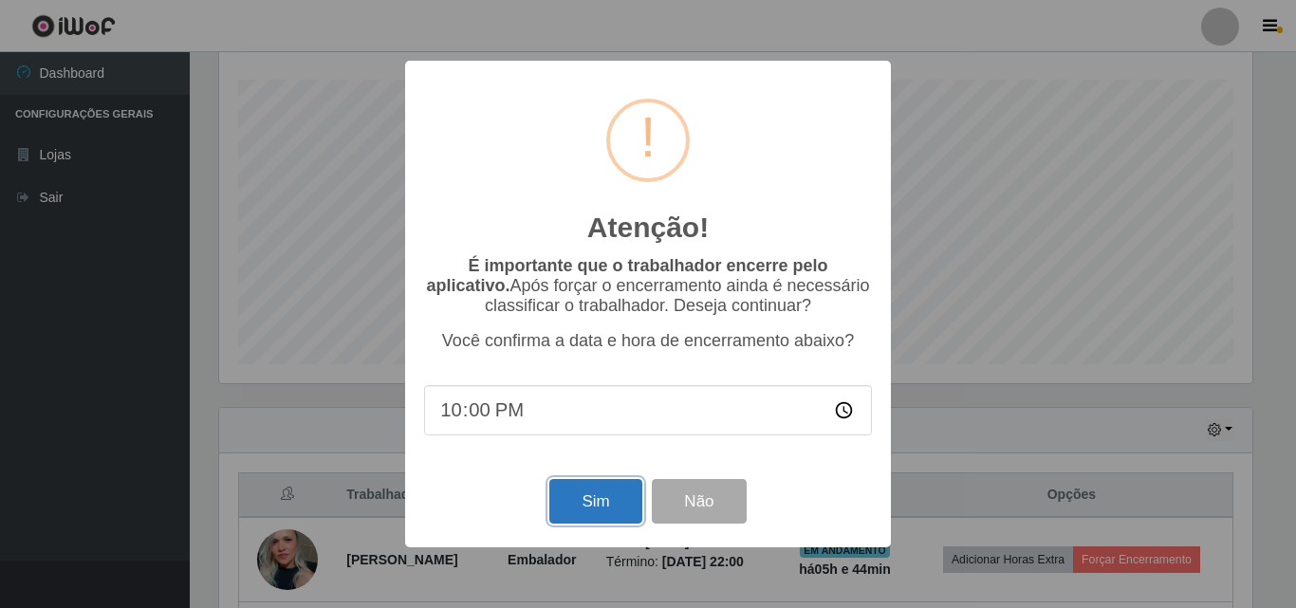
click at [574, 511] on button "Sim" at bounding box center [595, 501] width 92 height 45
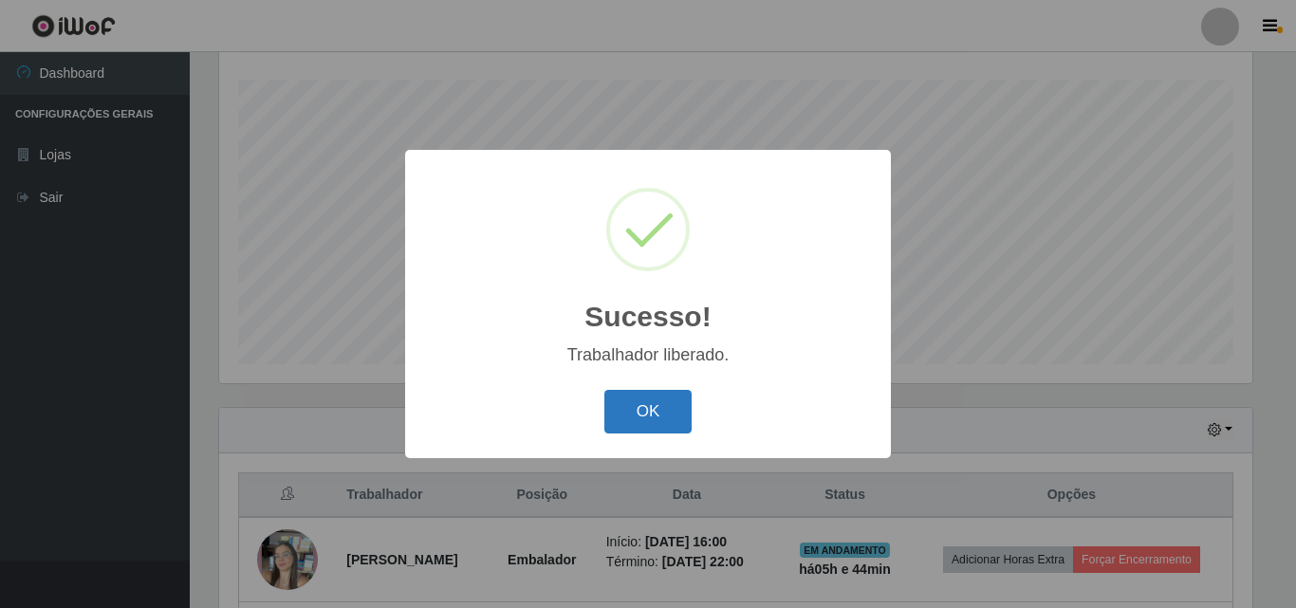
click at [619, 418] on button "OK" at bounding box center [648, 412] width 88 height 45
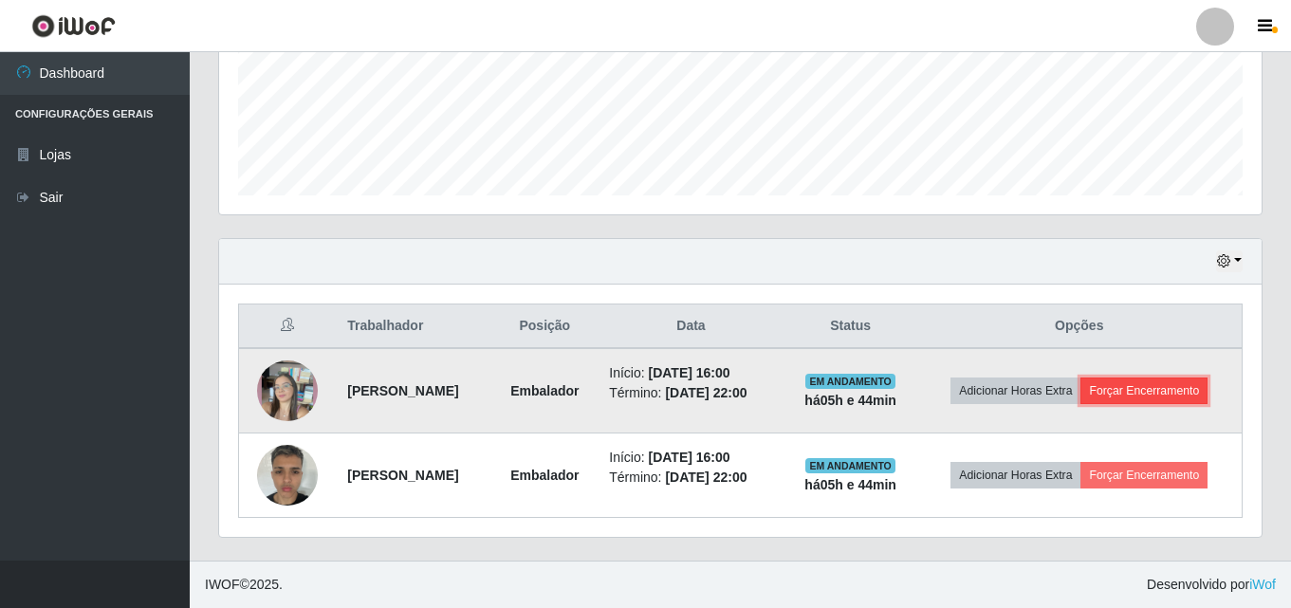
click at [1141, 395] on button "Forçar Encerramento" at bounding box center [1144, 391] width 127 height 27
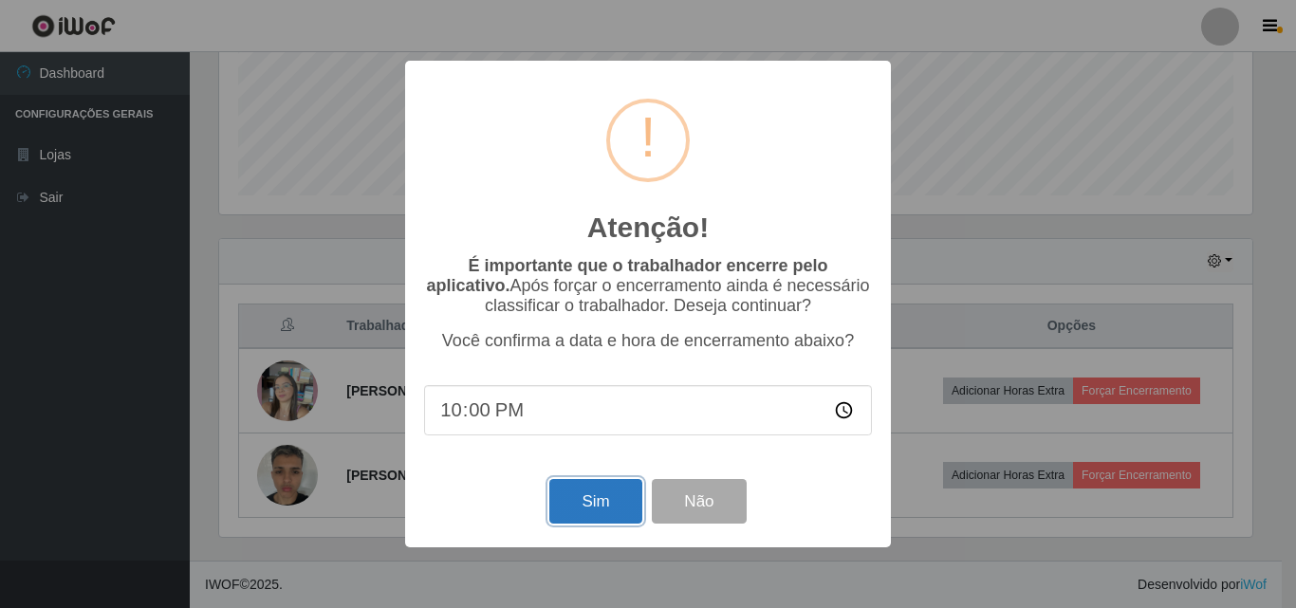
click at [603, 504] on button "Sim" at bounding box center [595, 501] width 92 height 45
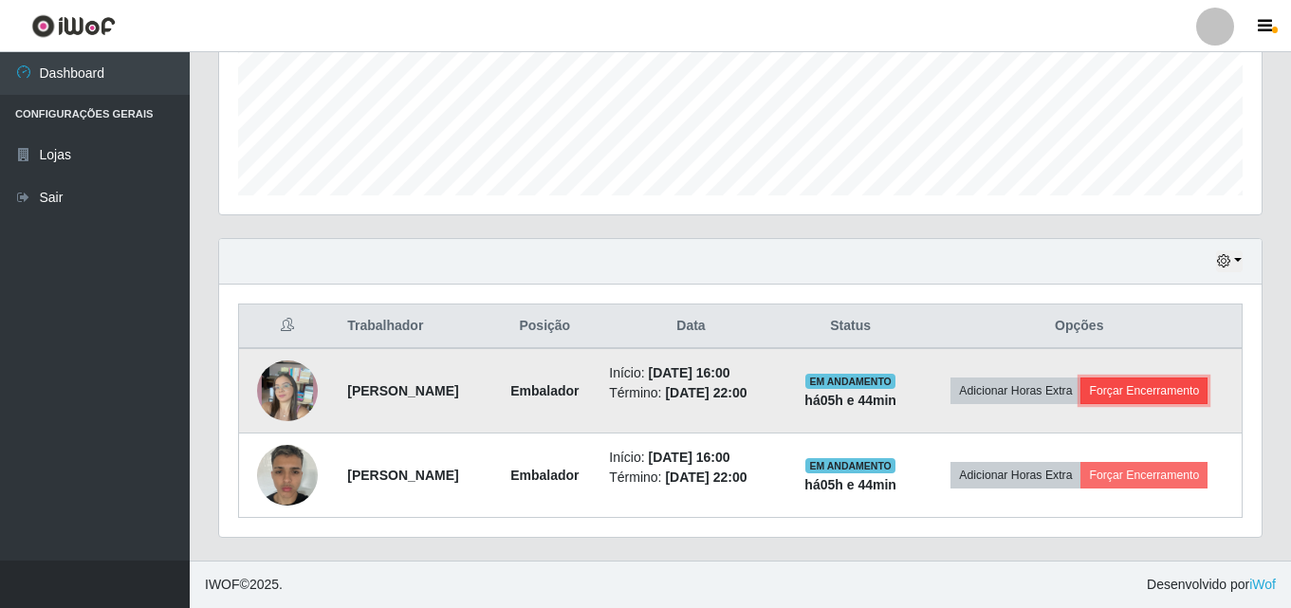
click at [1143, 389] on button "Forçar Encerramento" at bounding box center [1144, 391] width 127 height 27
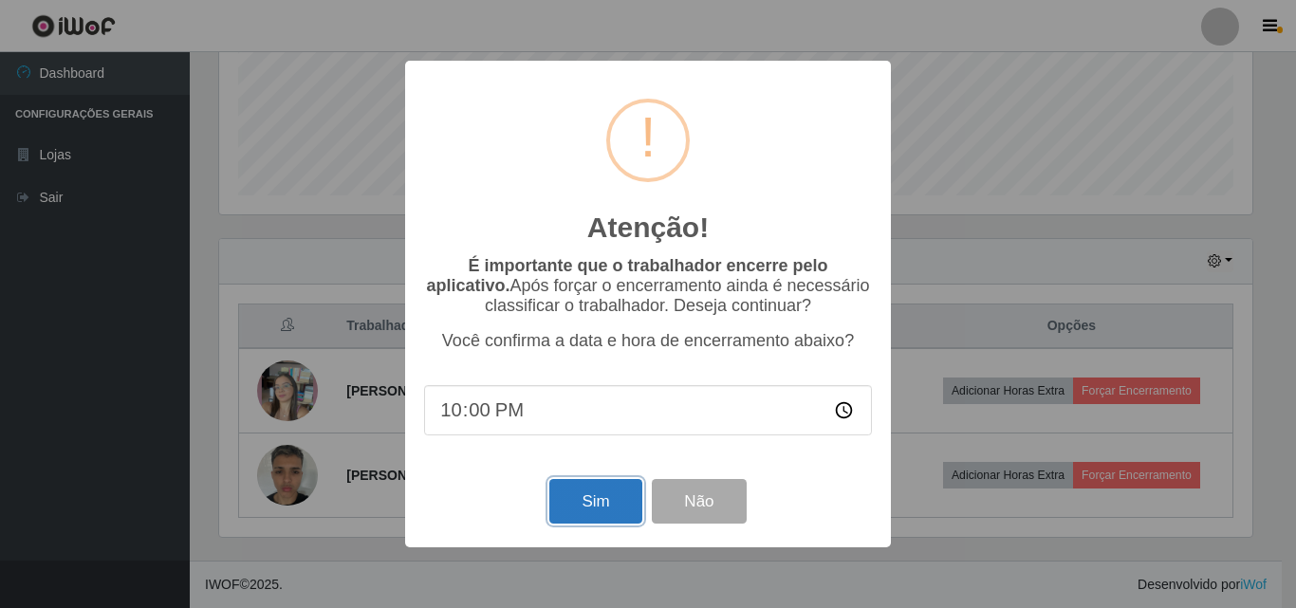
click at [594, 508] on button "Sim" at bounding box center [595, 501] width 92 height 45
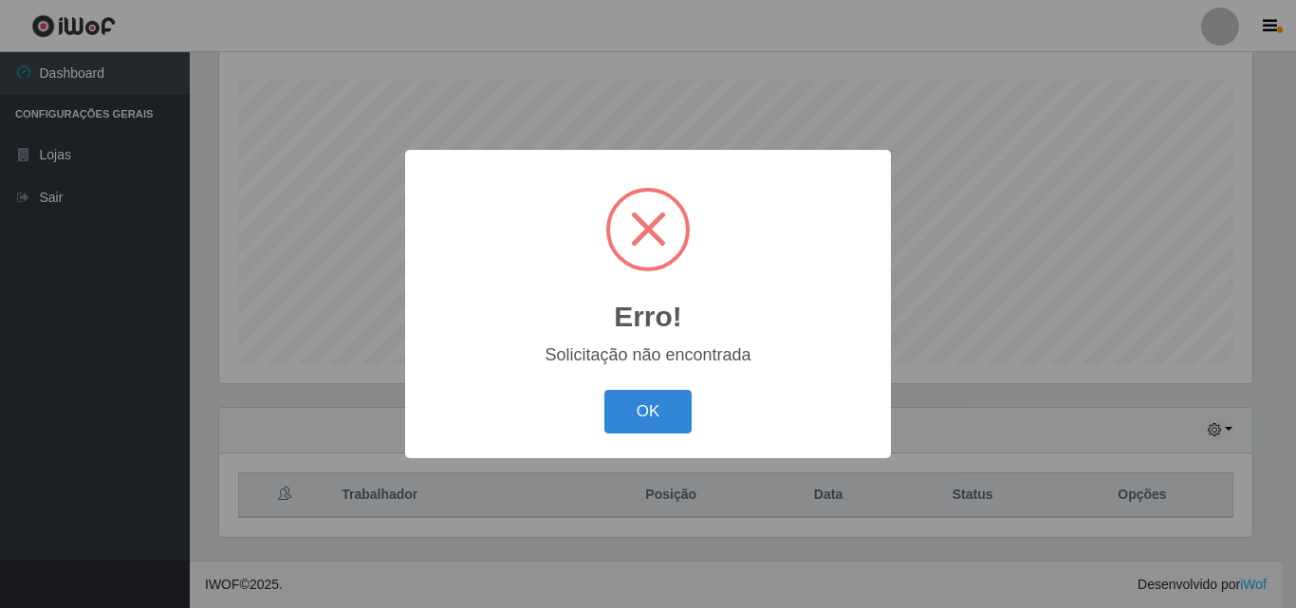
click at [1158, 471] on div "Erro! × Solicitação não encontrada OK Cancel" at bounding box center [648, 304] width 1296 height 608
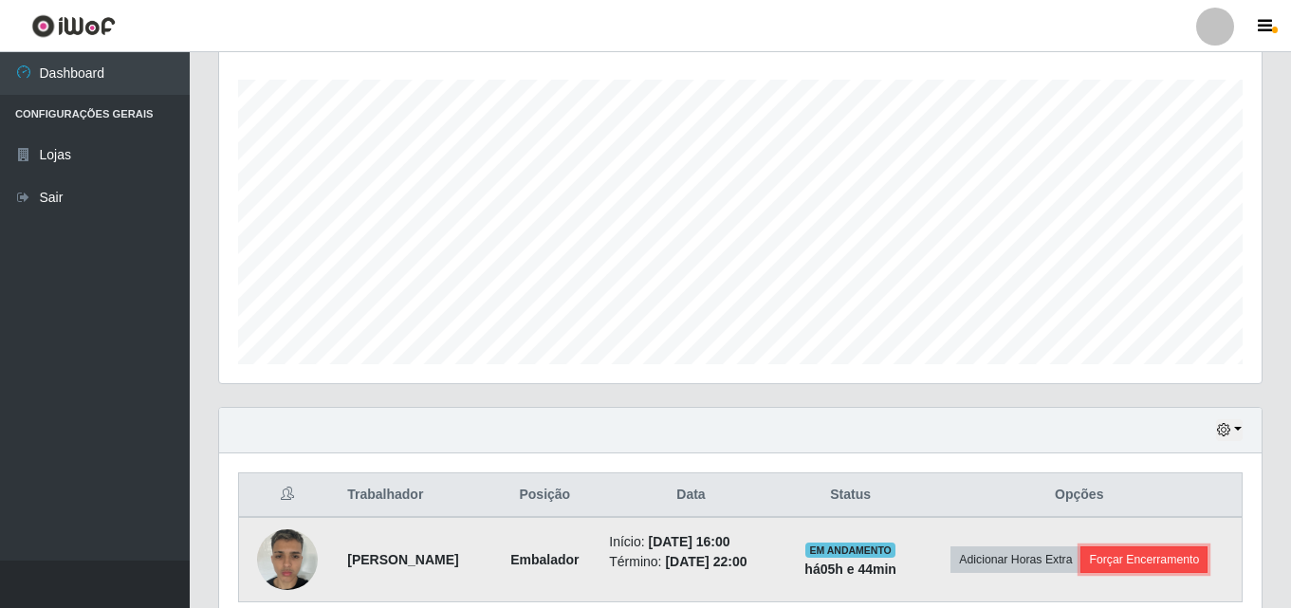
click at [1113, 554] on button "Forçar Encerramento" at bounding box center [1144, 559] width 127 height 27
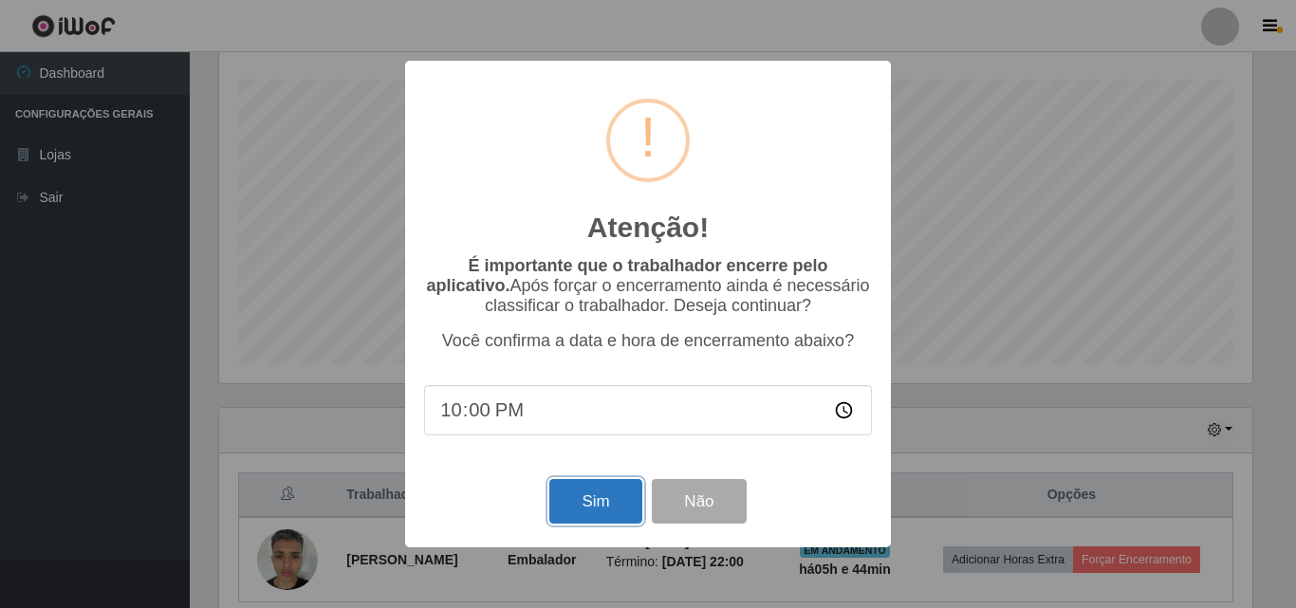
click at [610, 493] on button "Sim" at bounding box center [595, 501] width 92 height 45
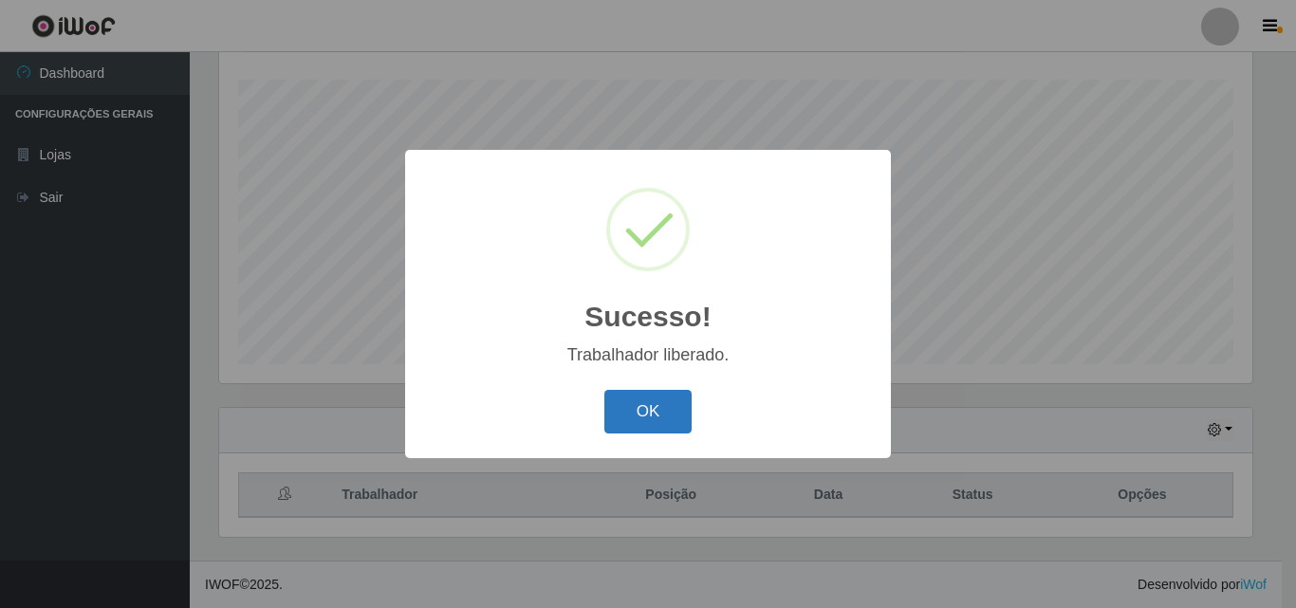
click at [679, 416] on button "OK" at bounding box center [648, 412] width 88 height 45
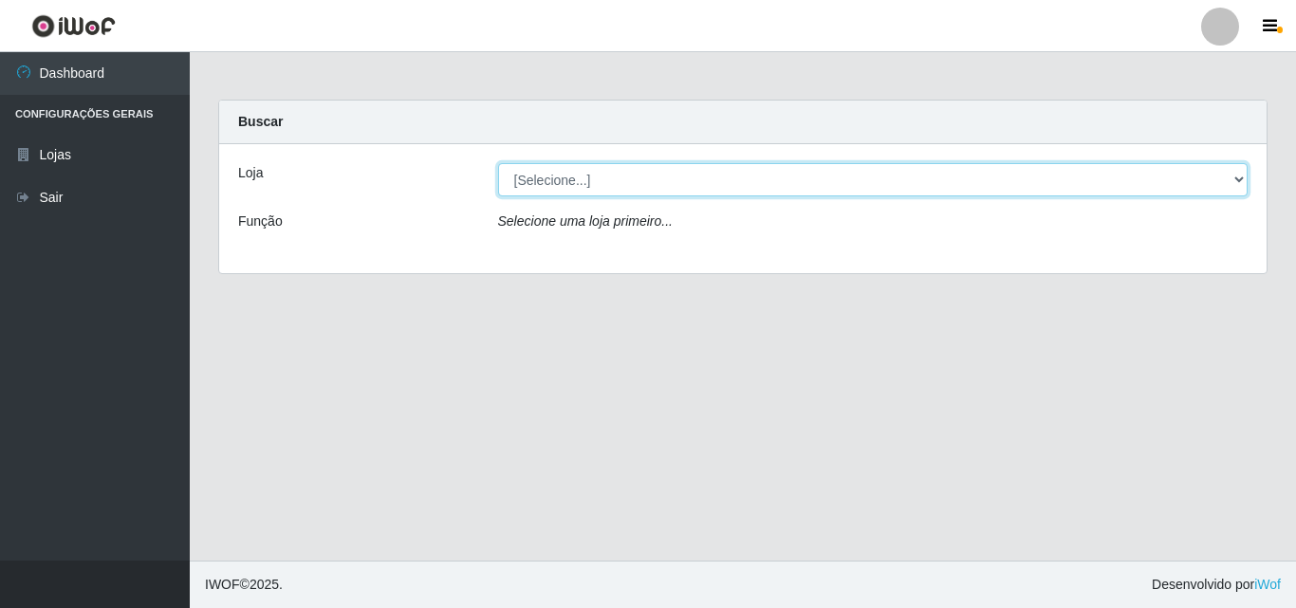
click at [585, 178] on select "[Selecione...] BomQueSó Agreste - Loja 3" at bounding box center [873, 179] width 750 height 33
select select "215"
click at [498, 163] on select "[Selecione...] BomQueSó Agreste - Loja 3" at bounding box center [873, 179] width 750 height 33
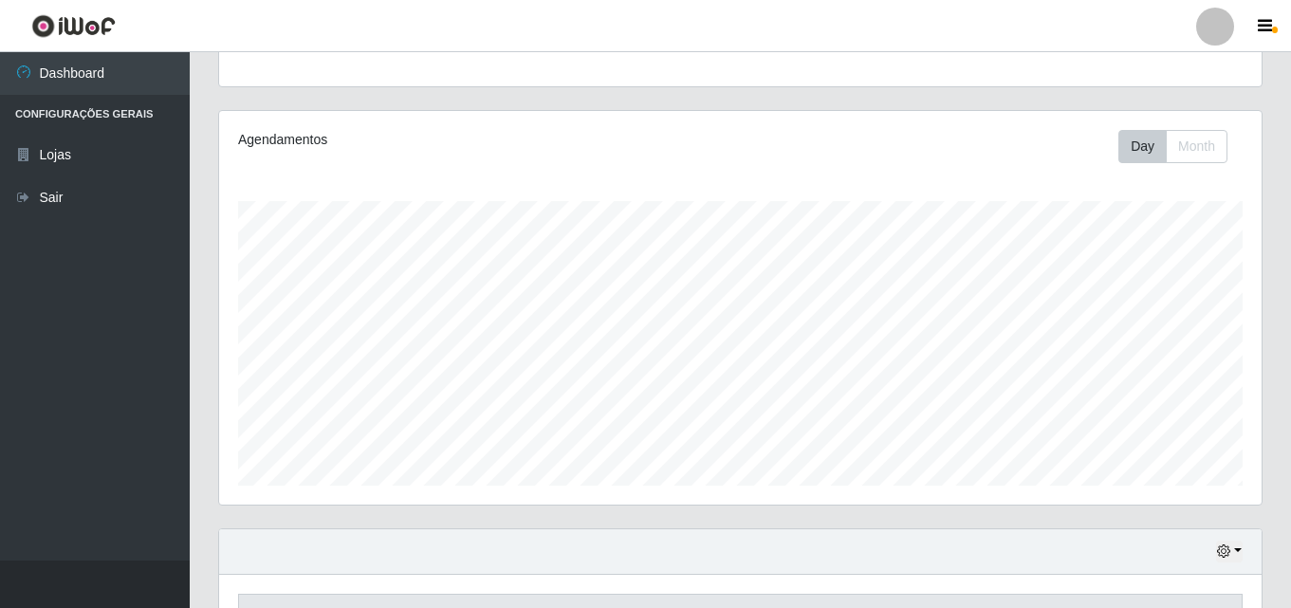
scroll to position [314, 0]
